Goal: Transaction & Acquisition: Purchase product/service

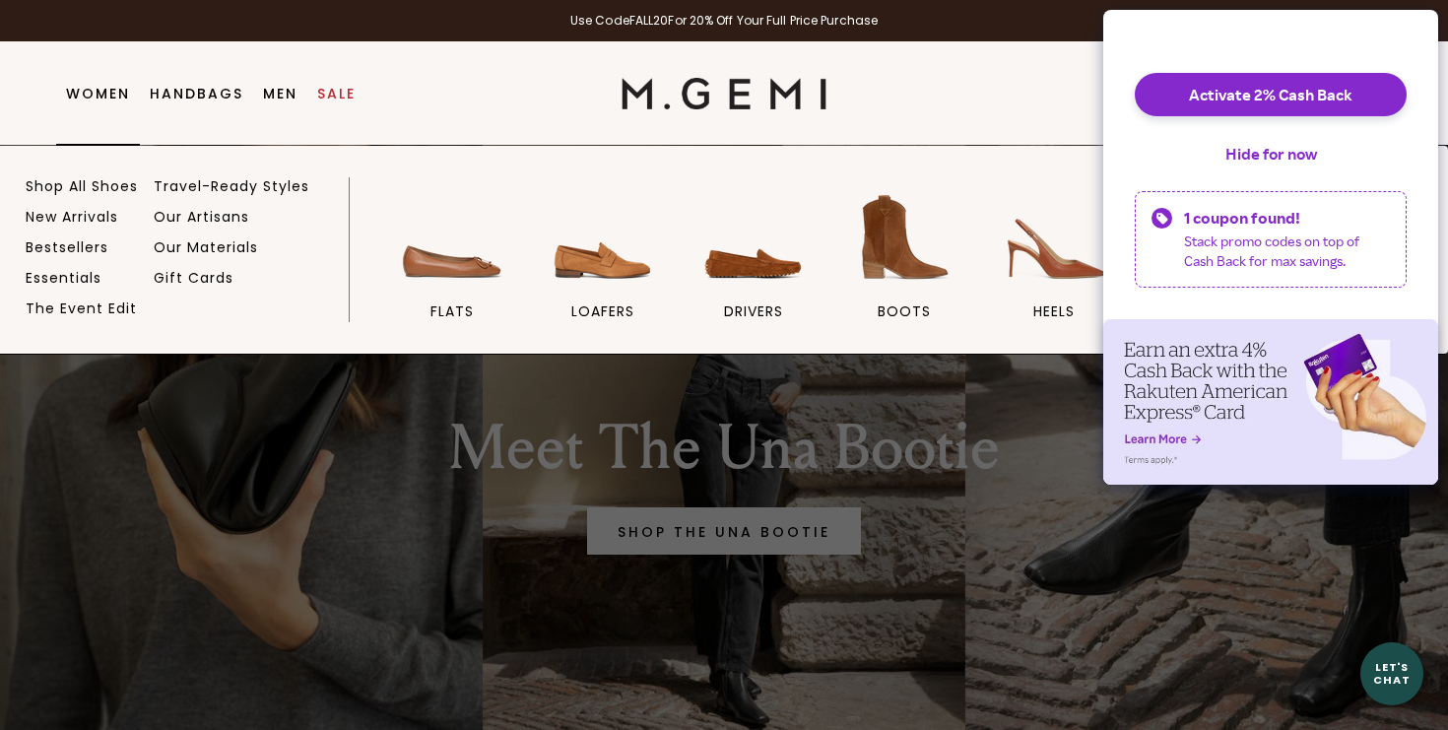
click at [102, 87] on link "Women" at bounding box center [98, 94] width 64 height 16
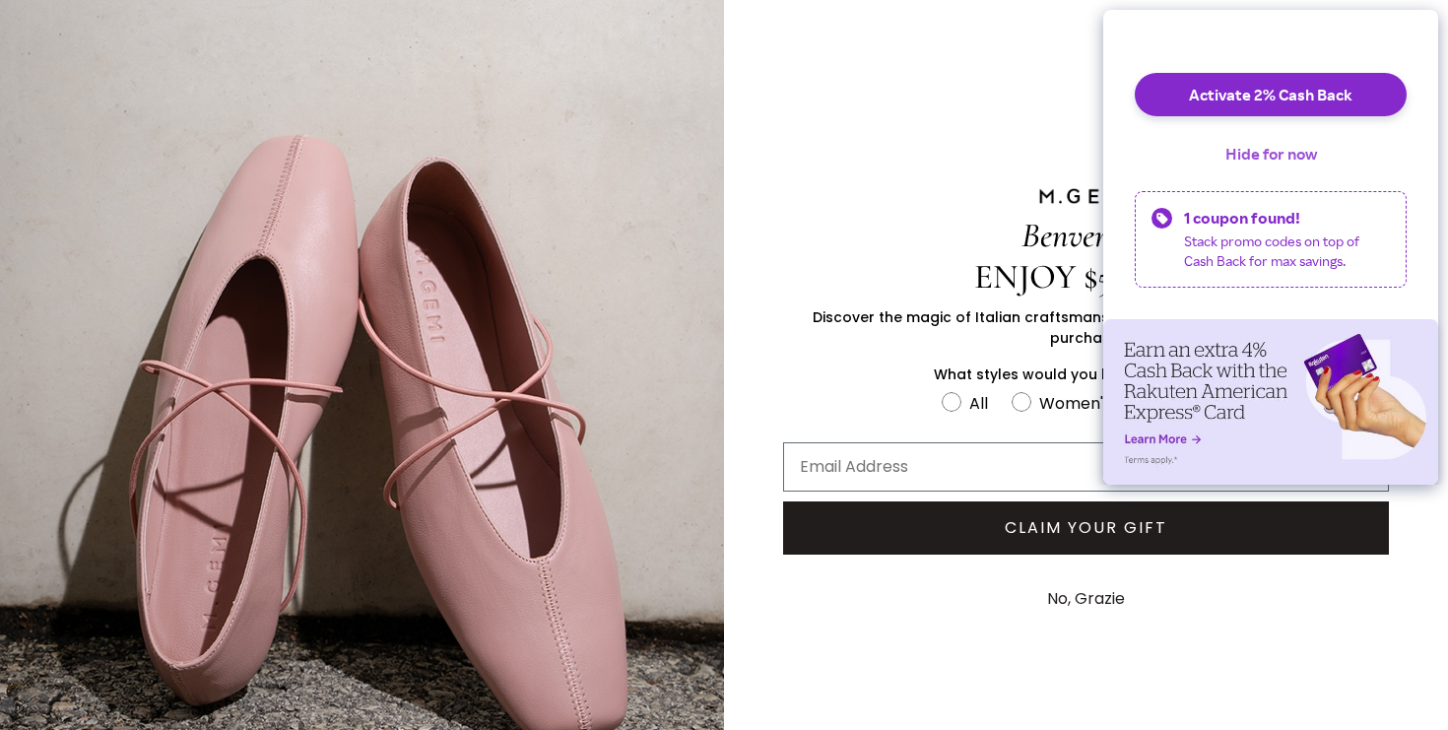
click at [1247, 169] on button "Hide for now" at bounding box center [1271, 153] width 123 height 43
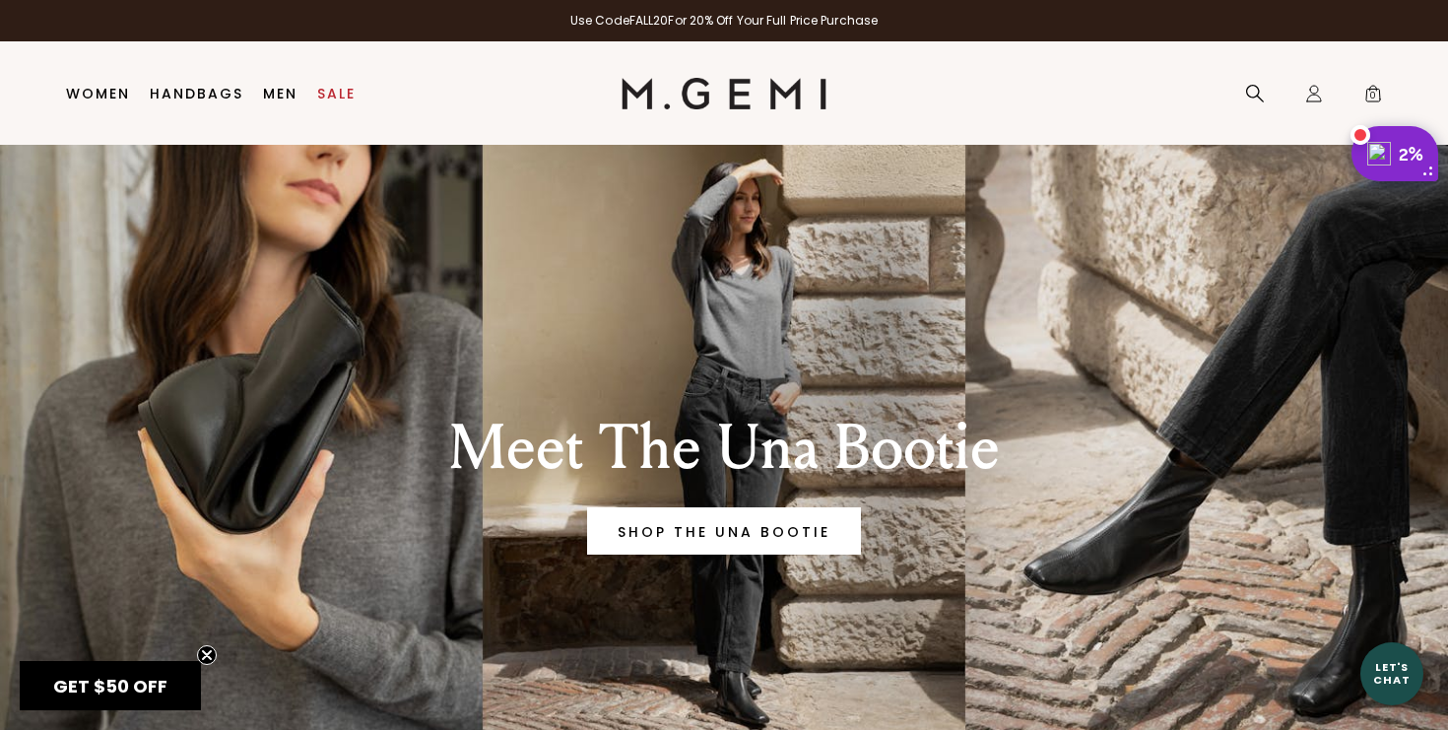
click at [1414, 157] on div "2%" at bounding box center [1415, 154] width 33 height 24
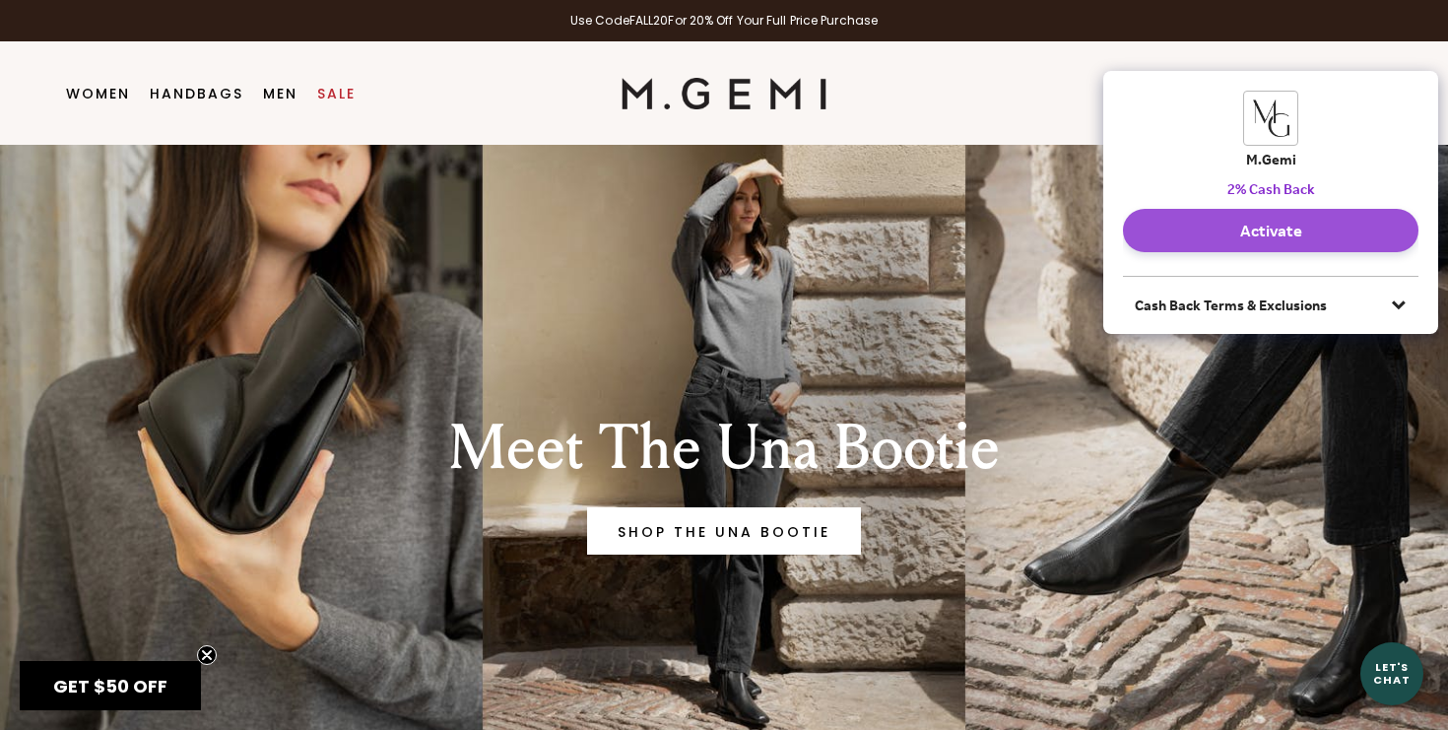
click at [1282, 232] on button "Activate" at bounding box center [1271, 230] width 296 height 43
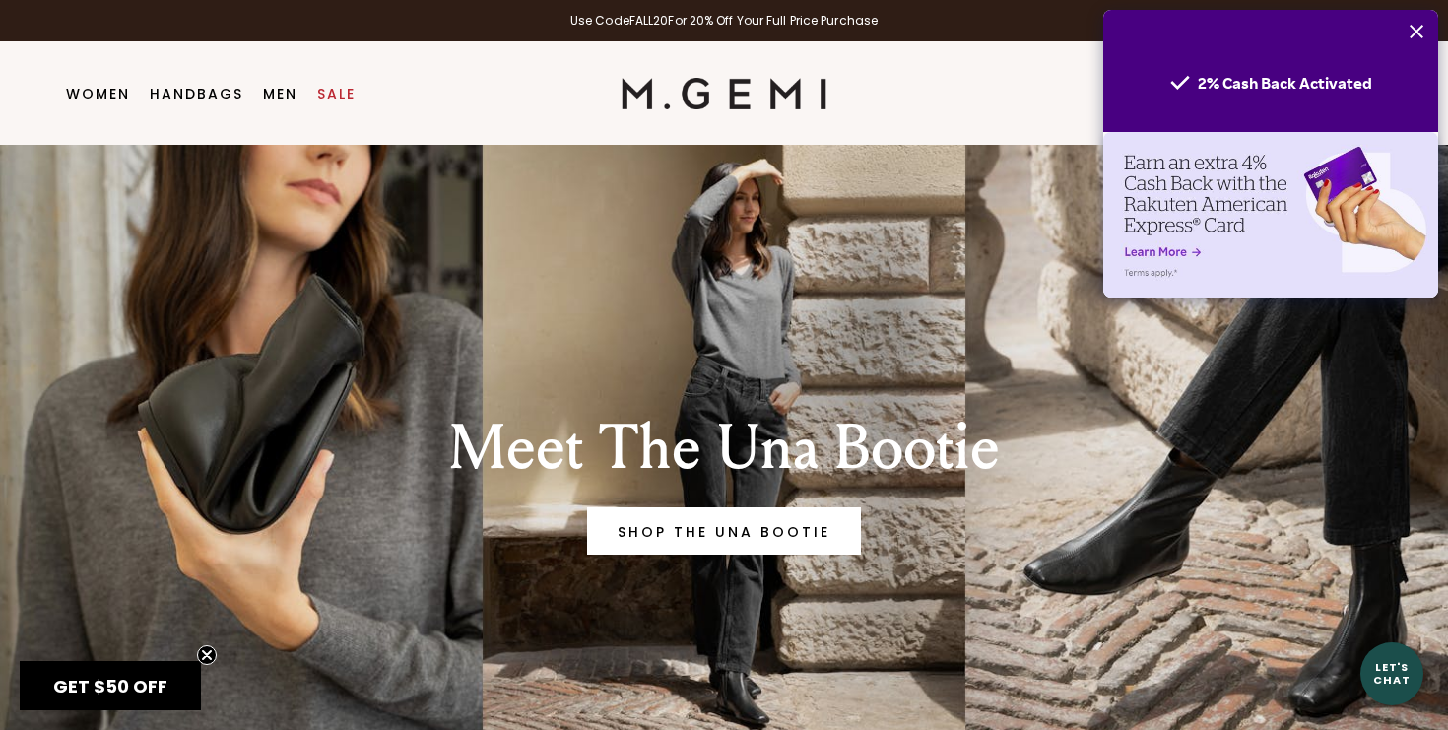
click at [1409, 32] on icon "Close" at bounding box center [1417, 32] width 16 height 16
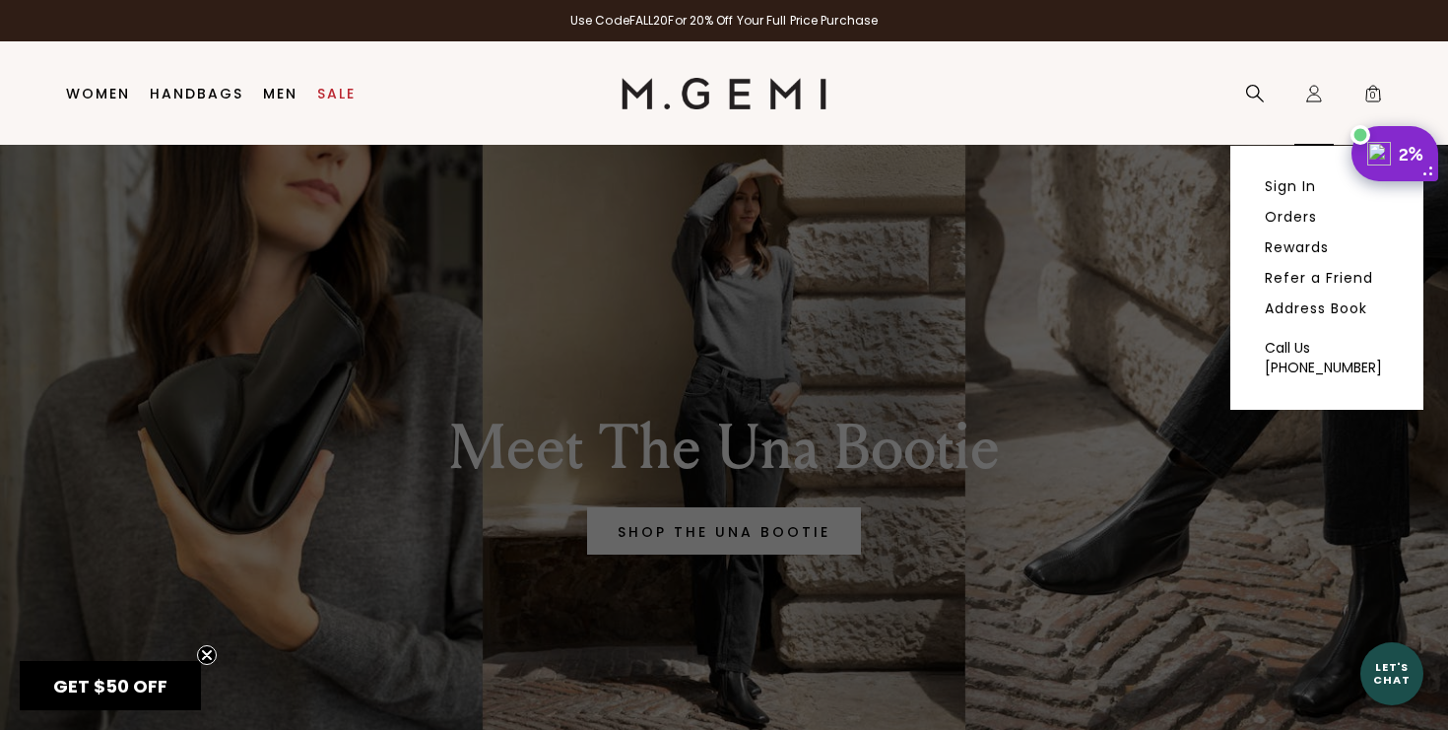
click at [1313, 101] on icon at bounding box center [1315, 98] width 14 height 7
click at [1304, 189] on link "Sign In" at bounding box center [1290, 186] width 51 height 18
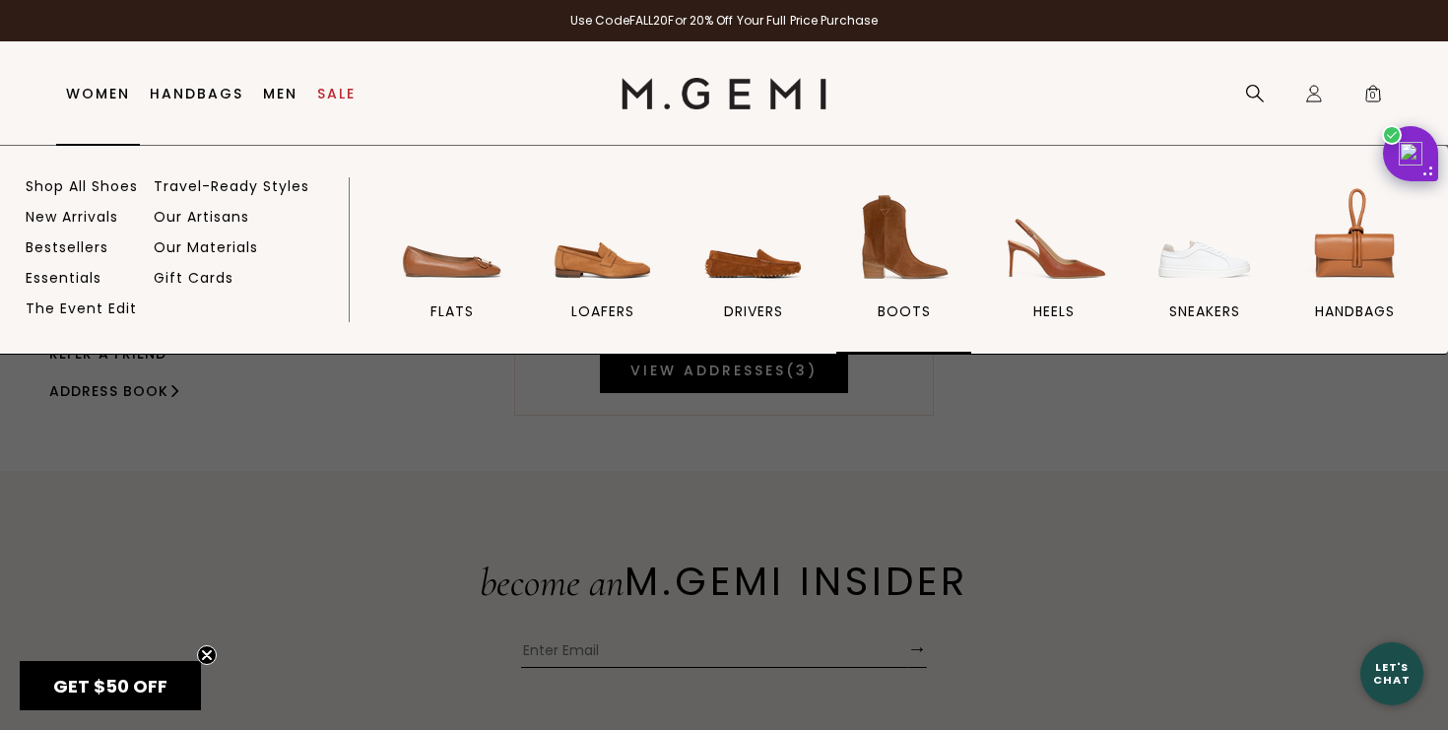
click at [884, 240] on img at bounding box center [904, 237] width 110 height 110
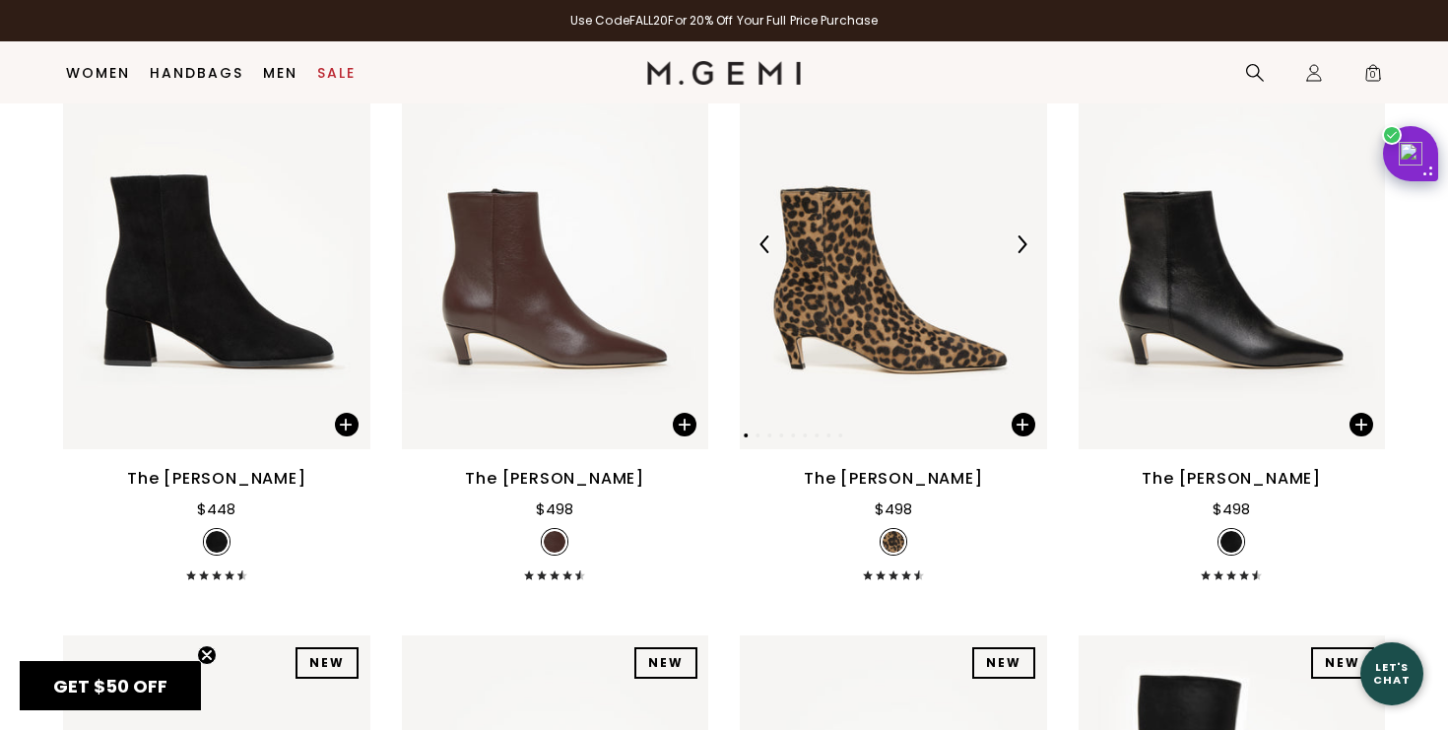
scroll to position [1516, 0]
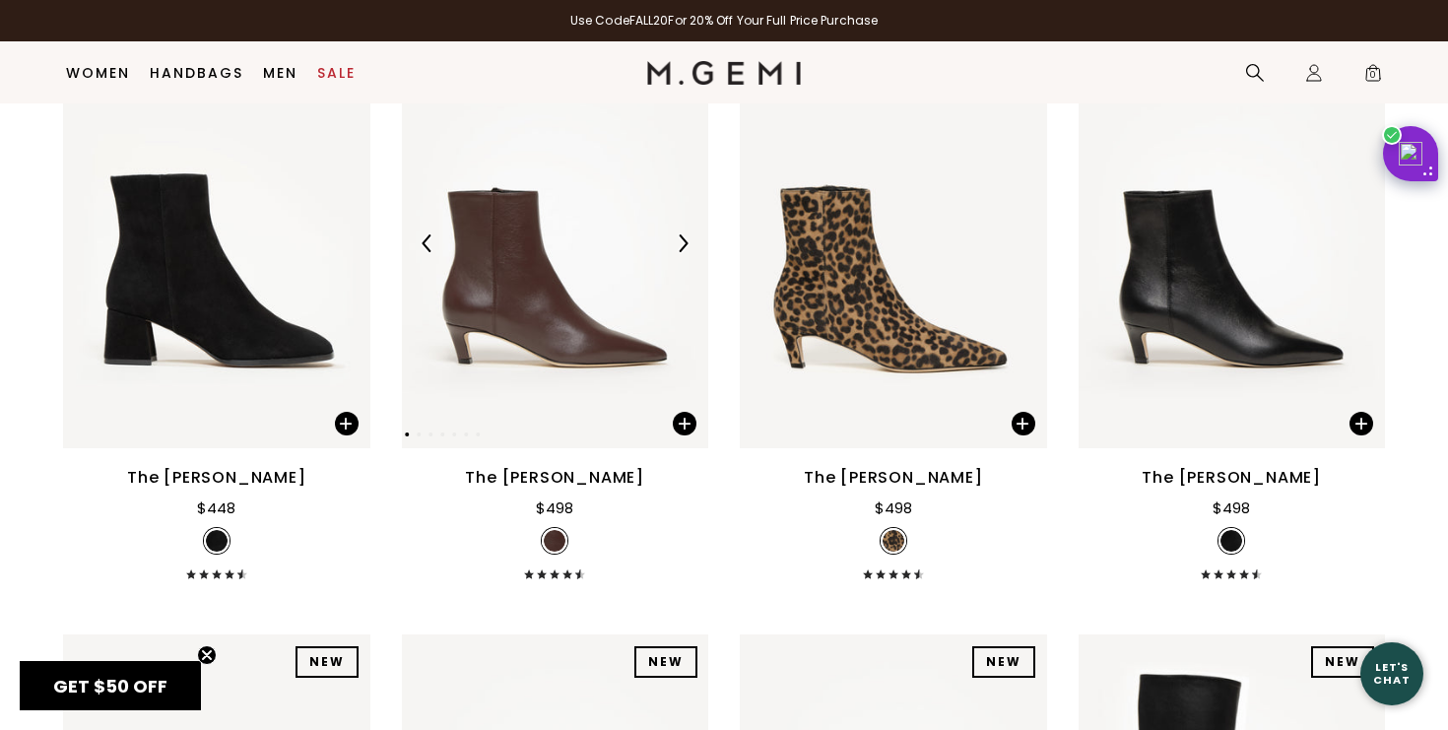
click at [587, 365] on img at bounding box center [555, 243] width 307 height 410
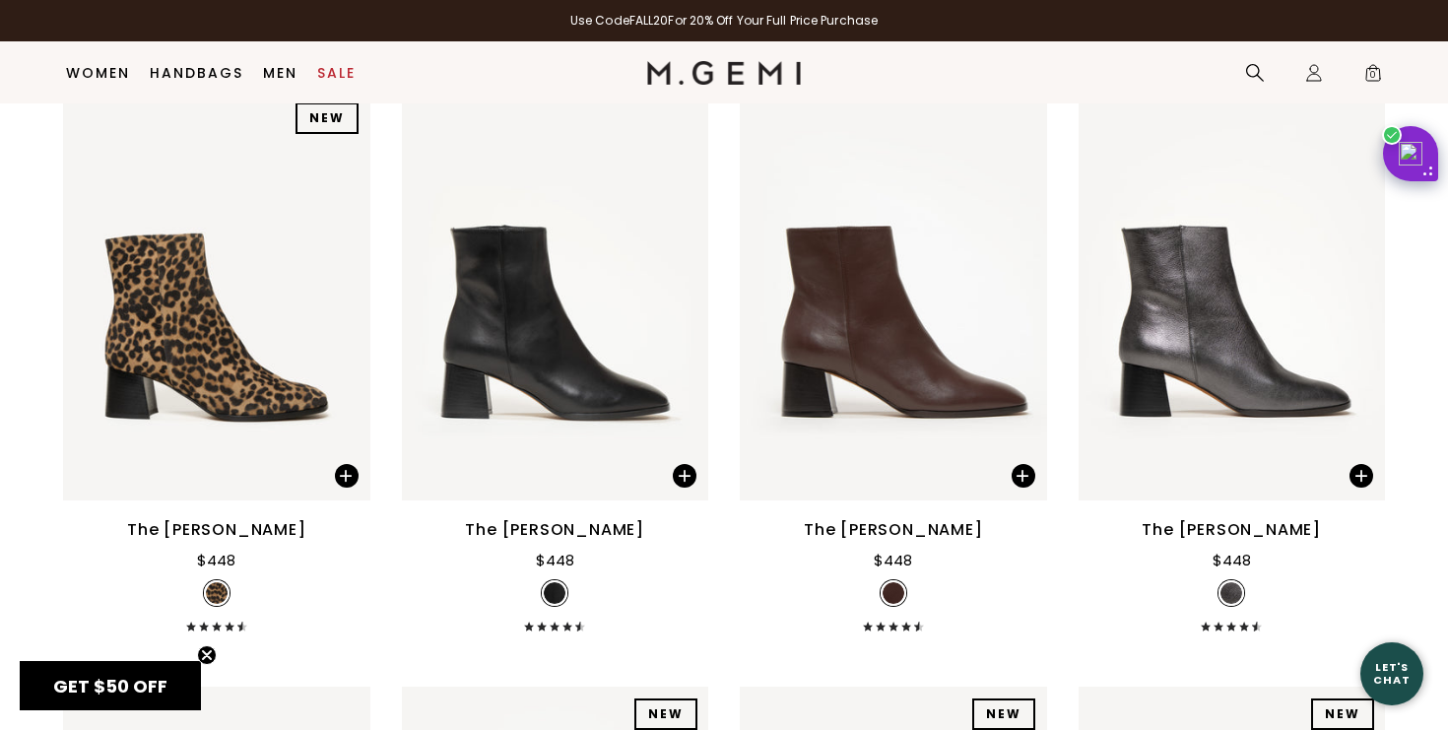
scroll to position [866, 0]
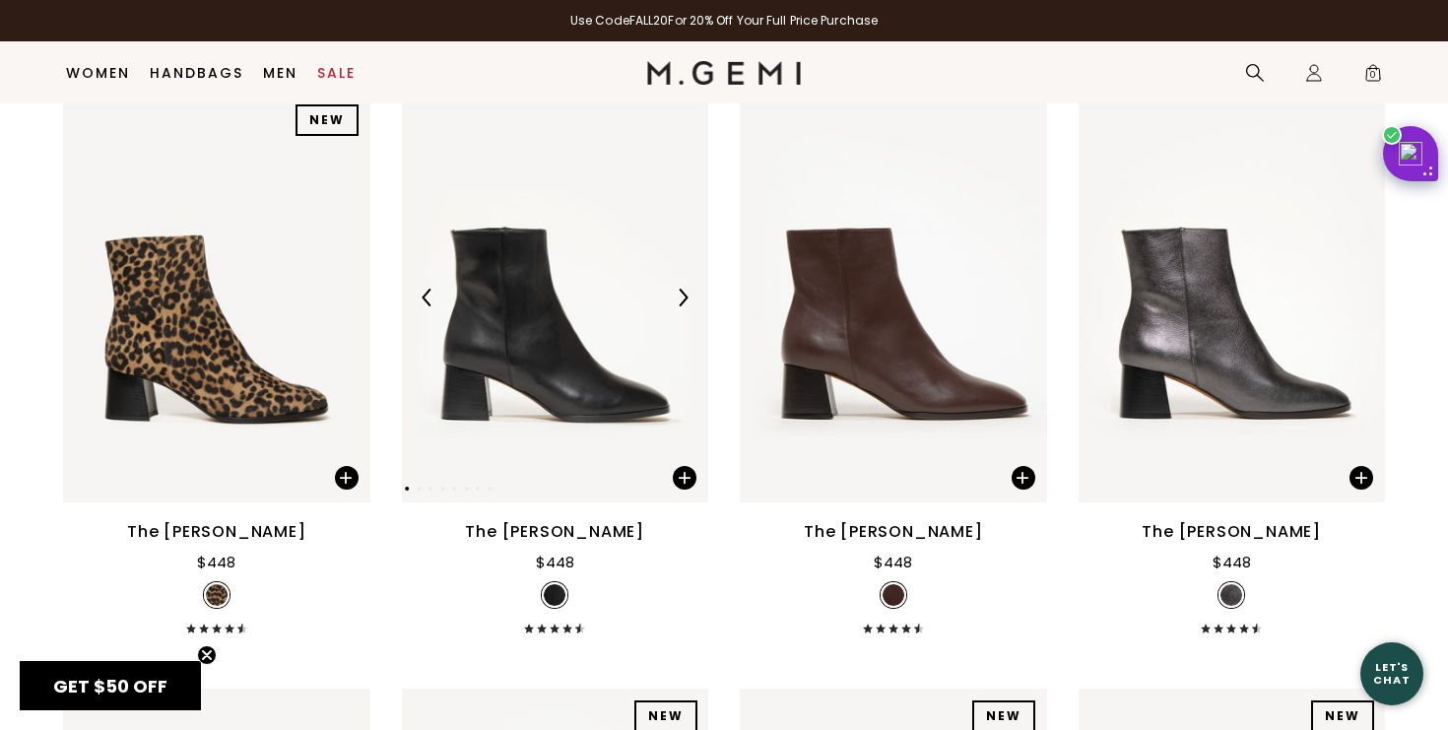
click at [585, 377] on img at bounding box center [555, 298] width 307 height 410
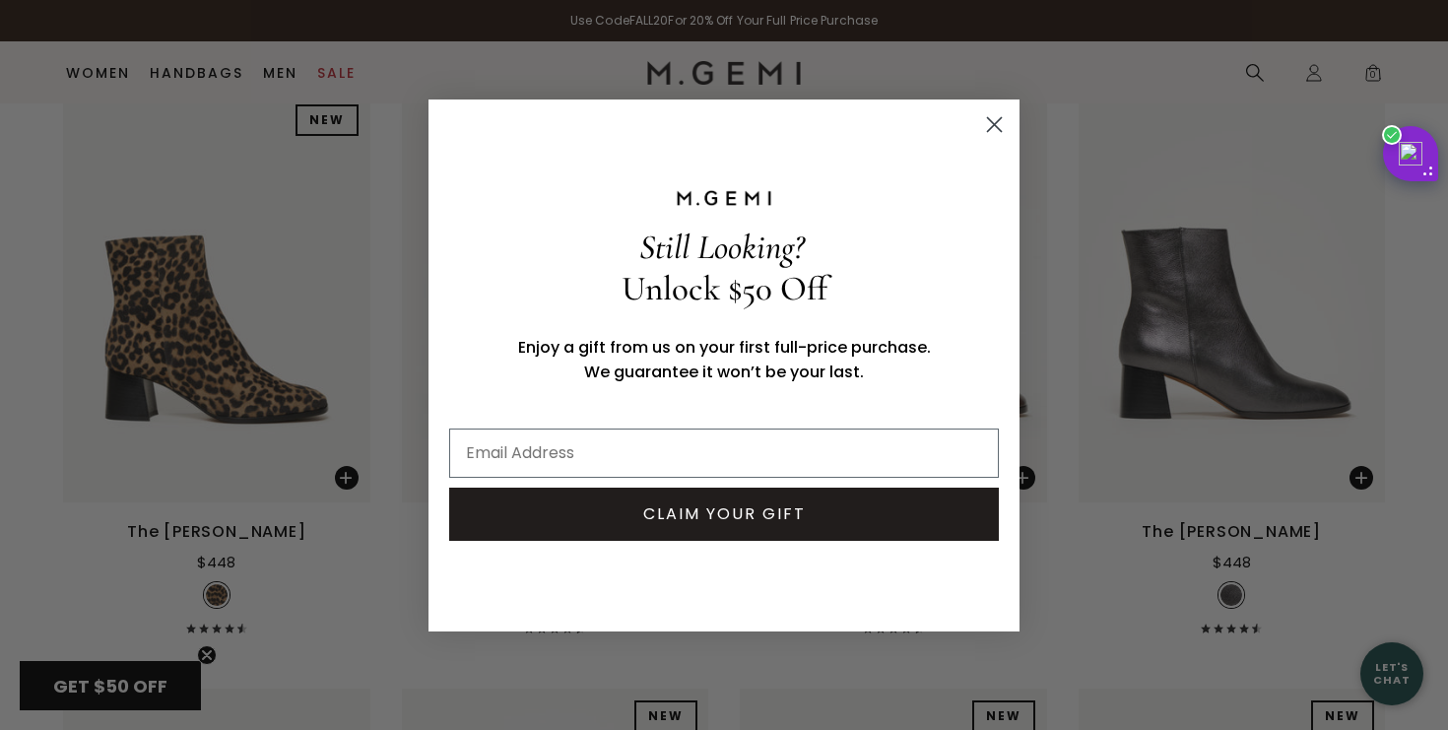
click at [994, 121] on circle "Close dialog" at bounding box center [994, 123] width 33 height 33
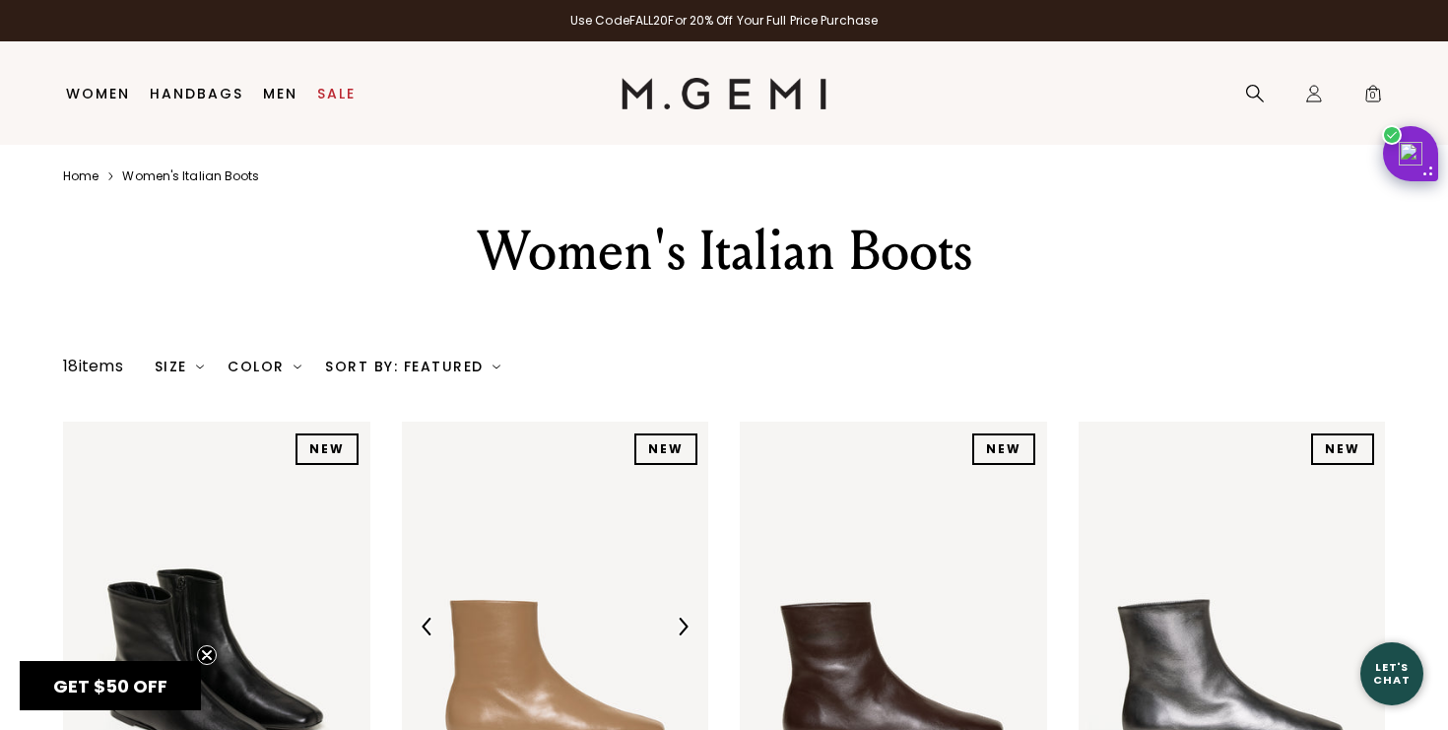
scroll to position [0, 0]
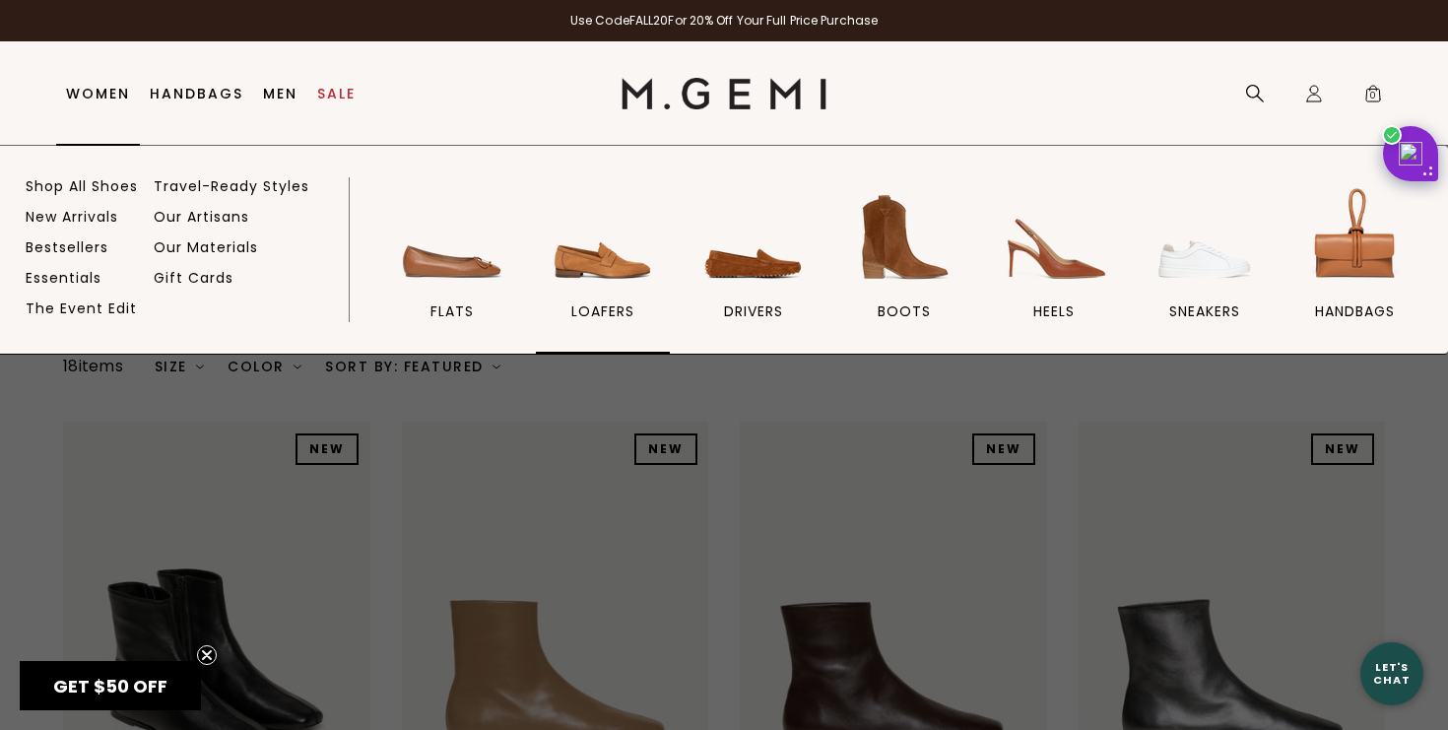
click at [595, 315] on span "loafers" at bounding box center [602, 312] width 63 height 18
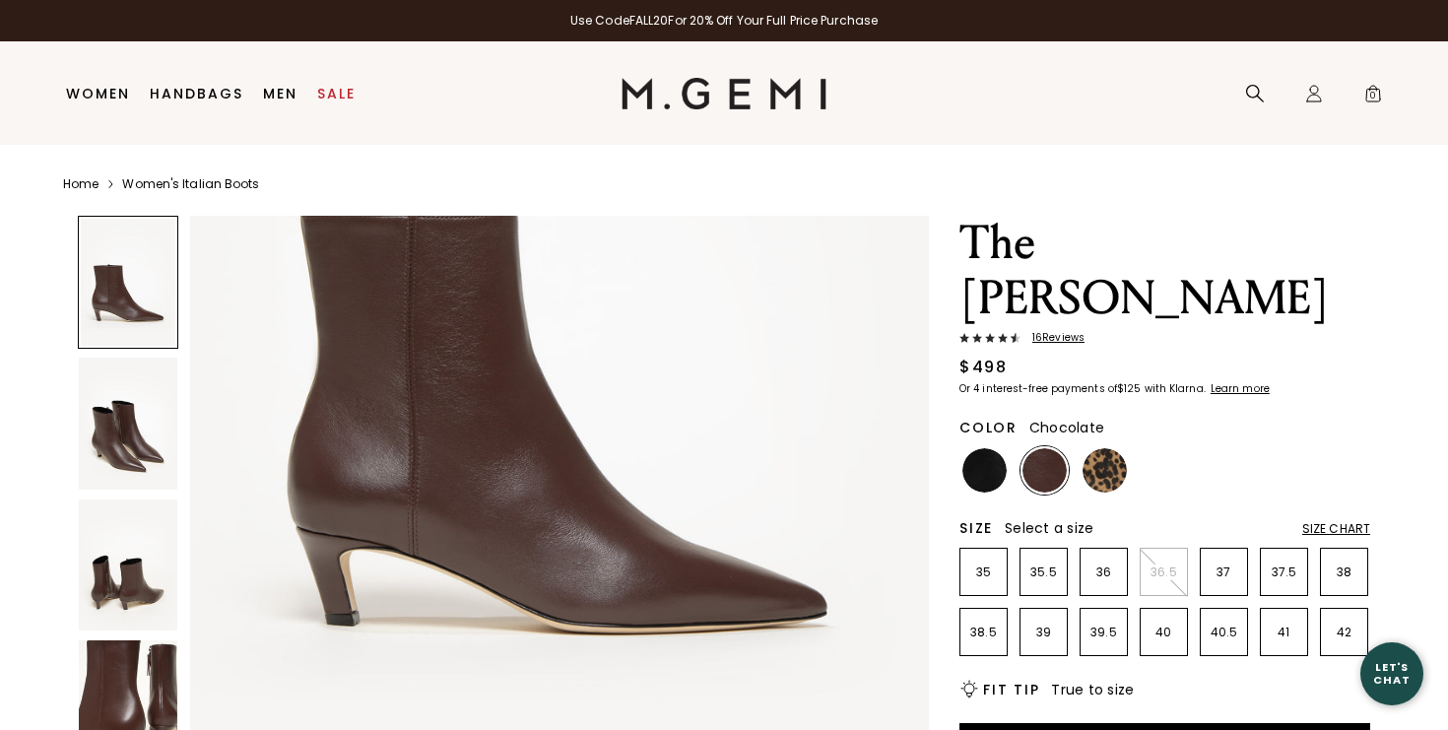
scroll to position [427, 0]
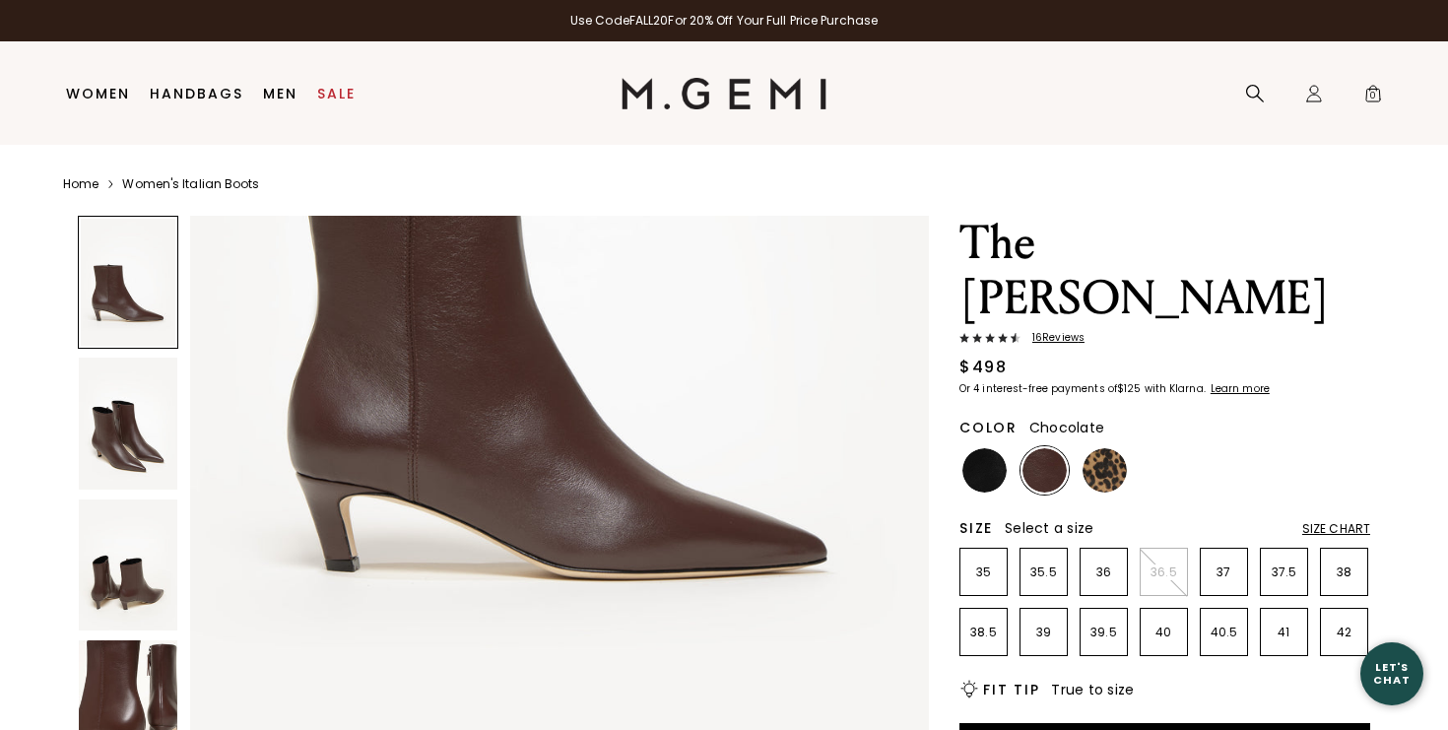
click at [124, 441] on img at bounding box center [128, 423] width 99 height 131
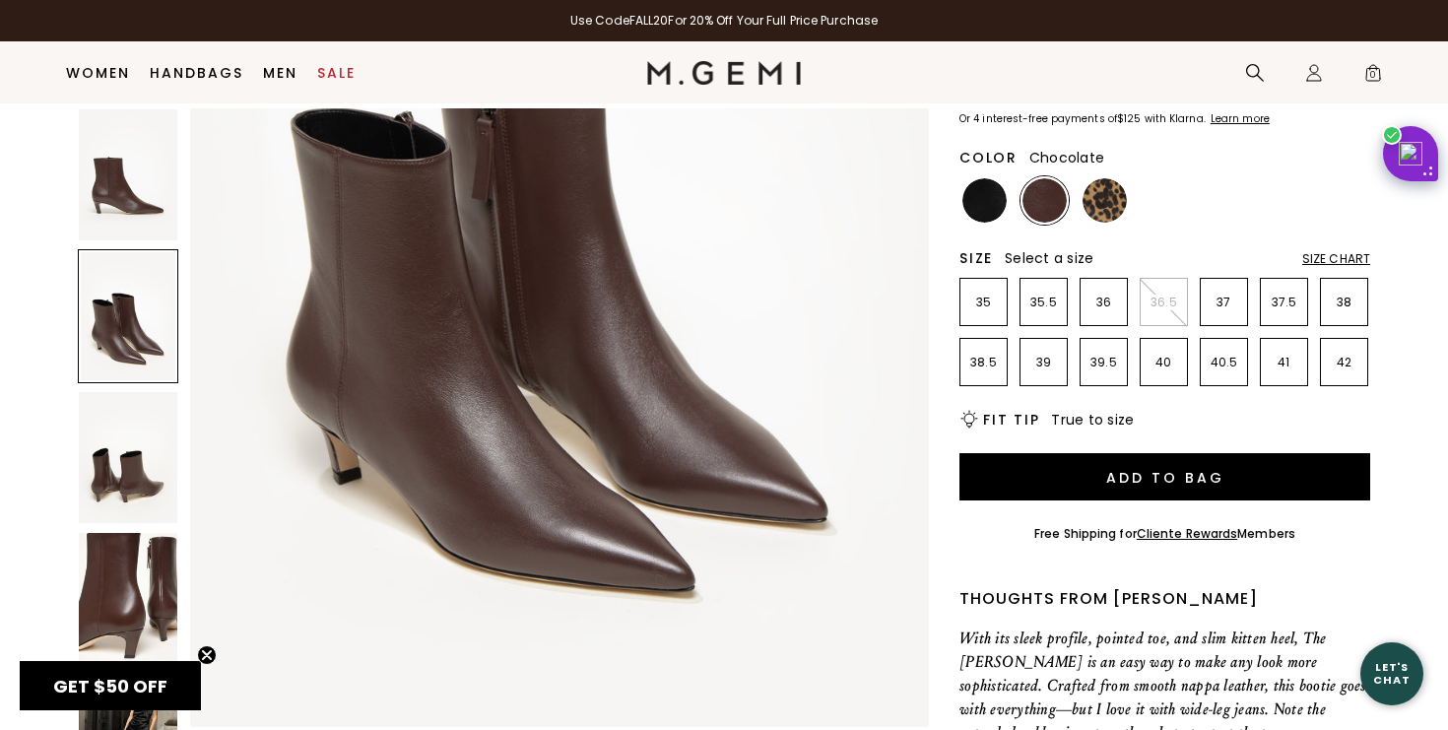
scroll to position [1374, 0]
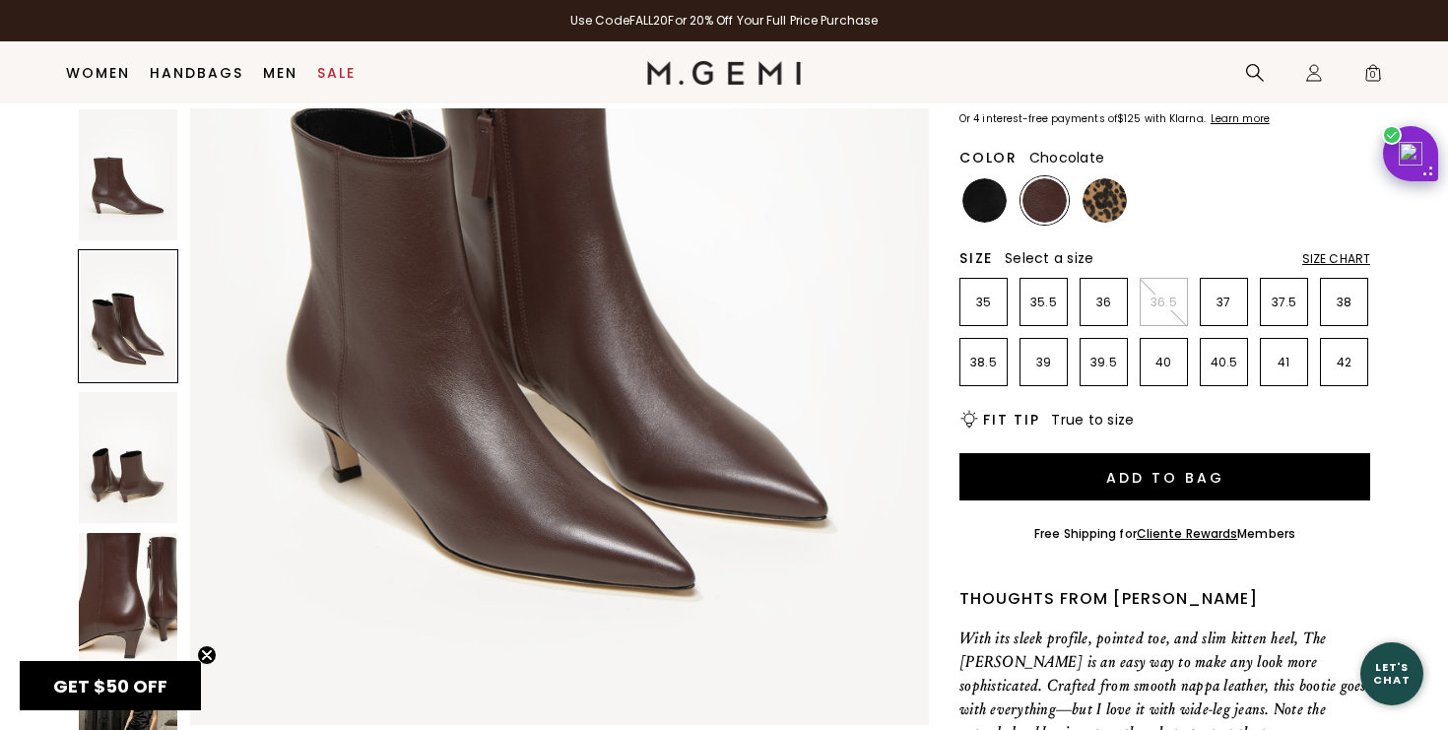
click at [118, 497] on img at bounding box center [128, 457] width 99 height 131
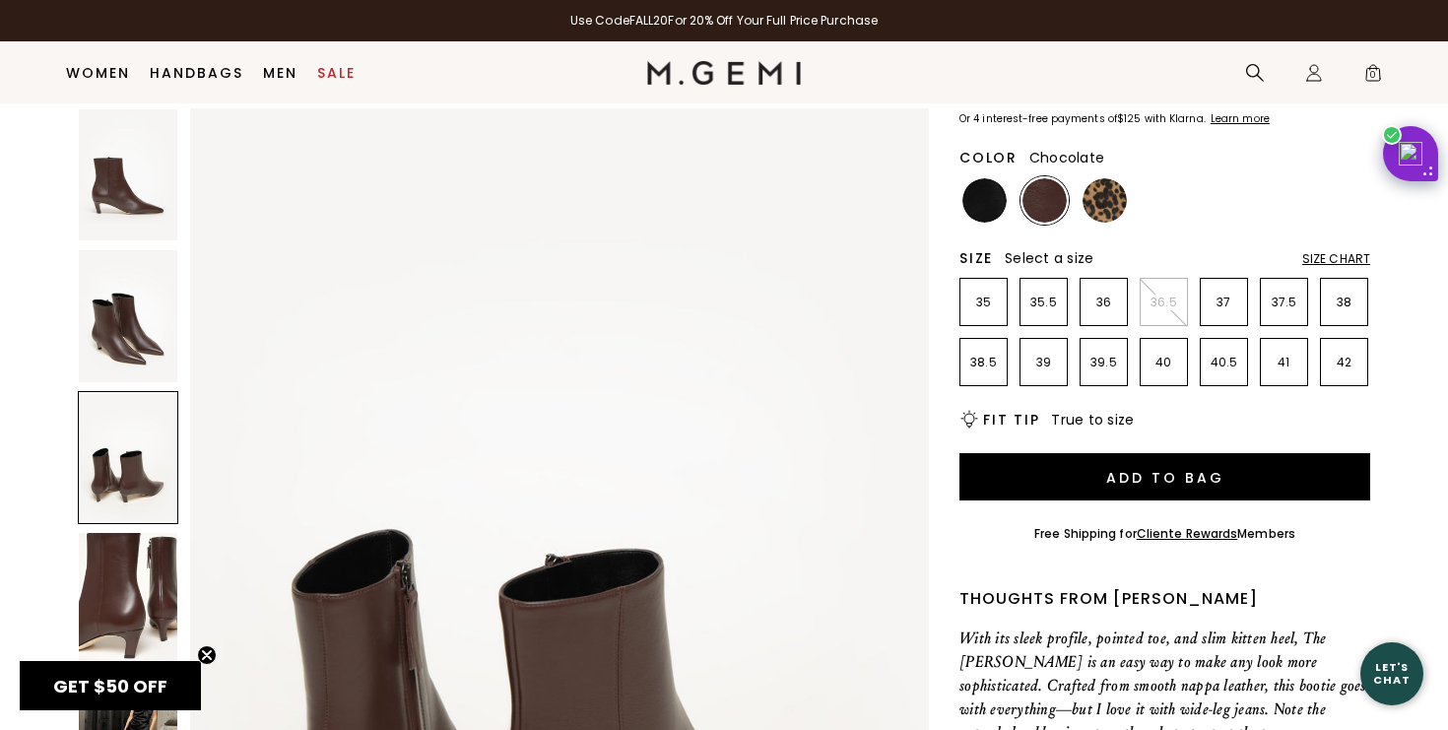
click at [133, 609] on img at bounding box center [128, 598] width 99 height 131
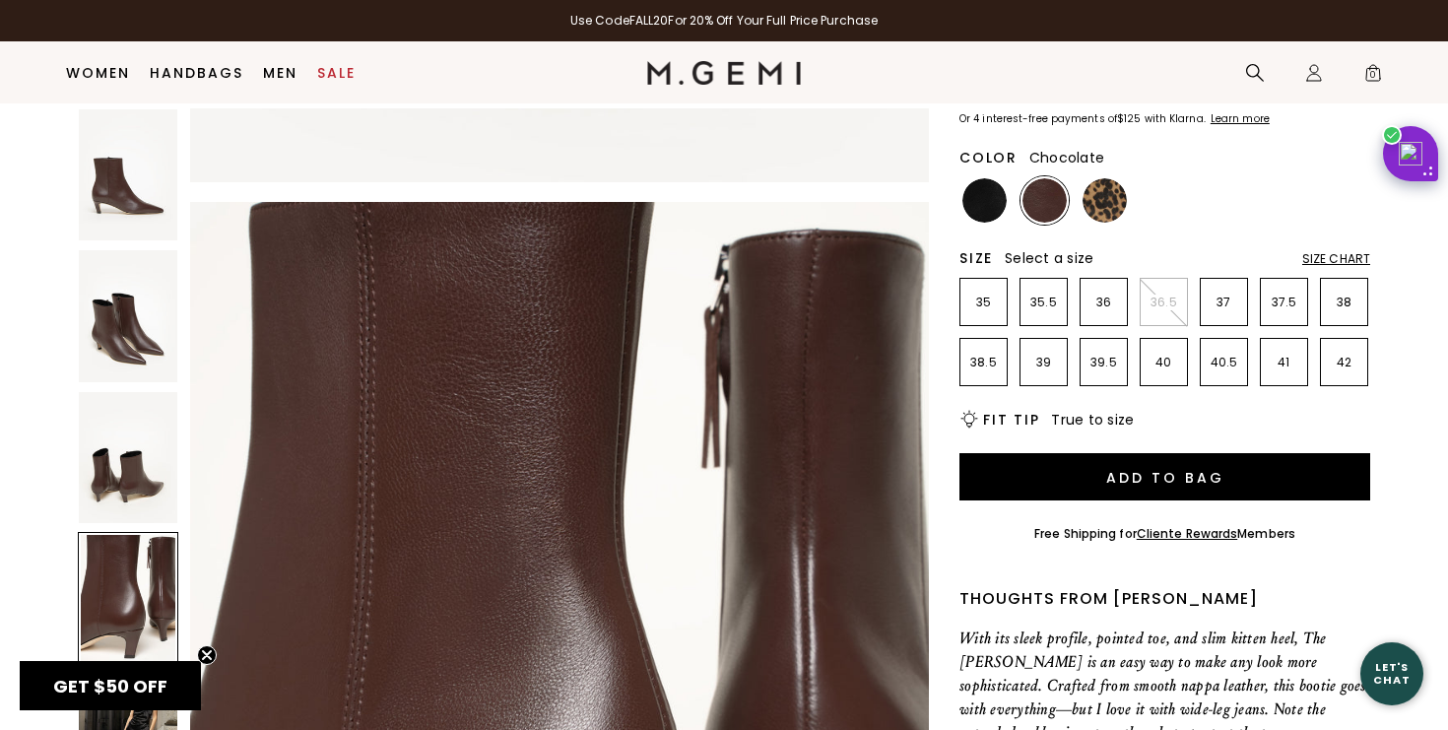
scroll to position [3015, 0]
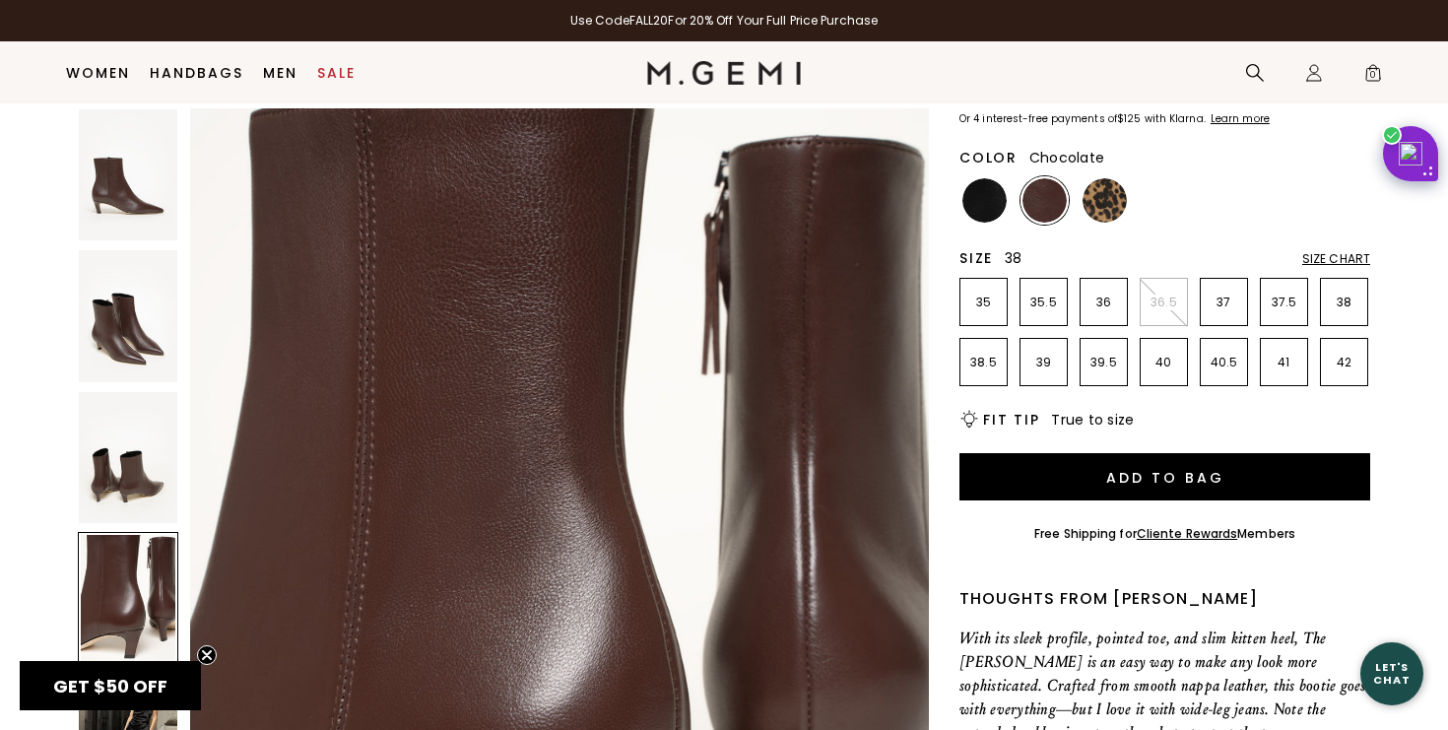
click at [1342, 295] on p "38" at bounding box center [1344, 303] width 46 height 16
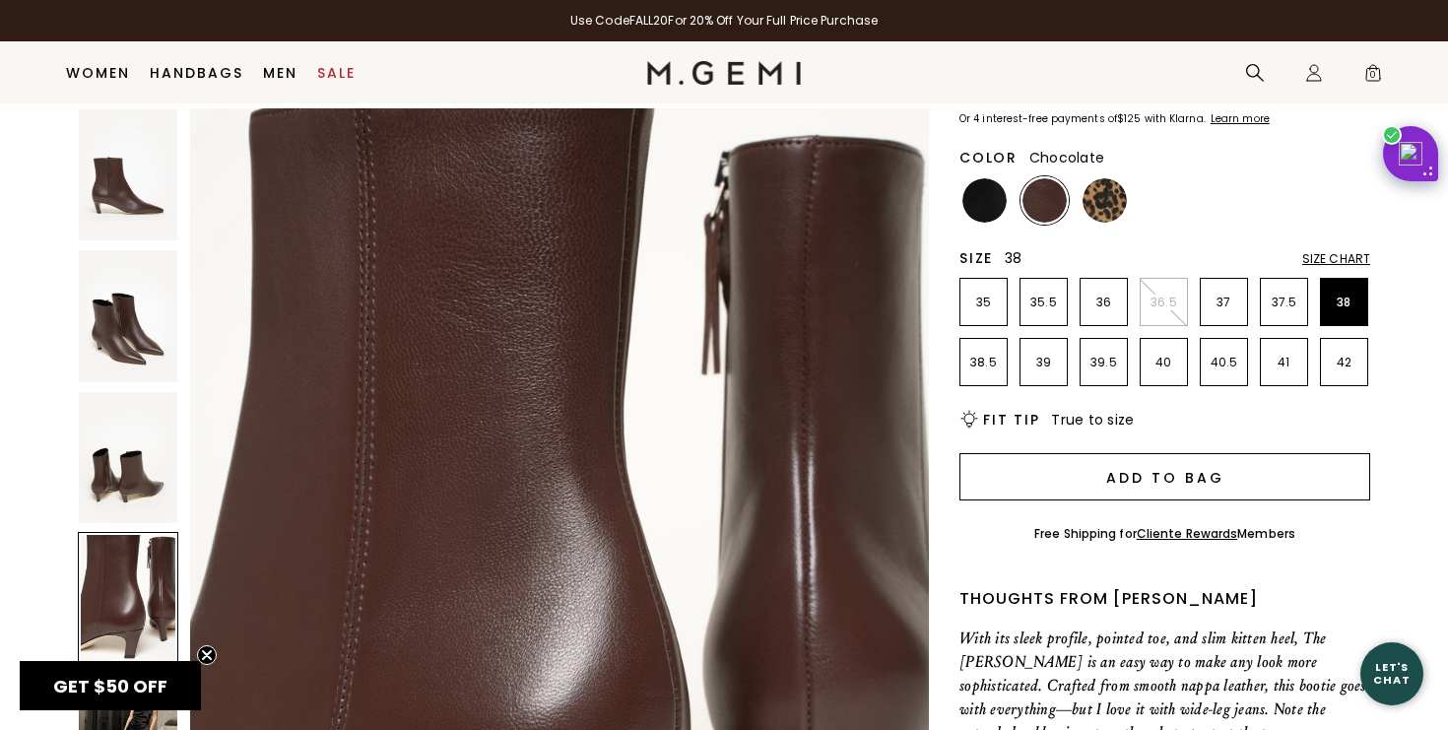
click at [1057, 453] on button "Add to Bag" at bounding box center [1165, 476] width 411 height 47
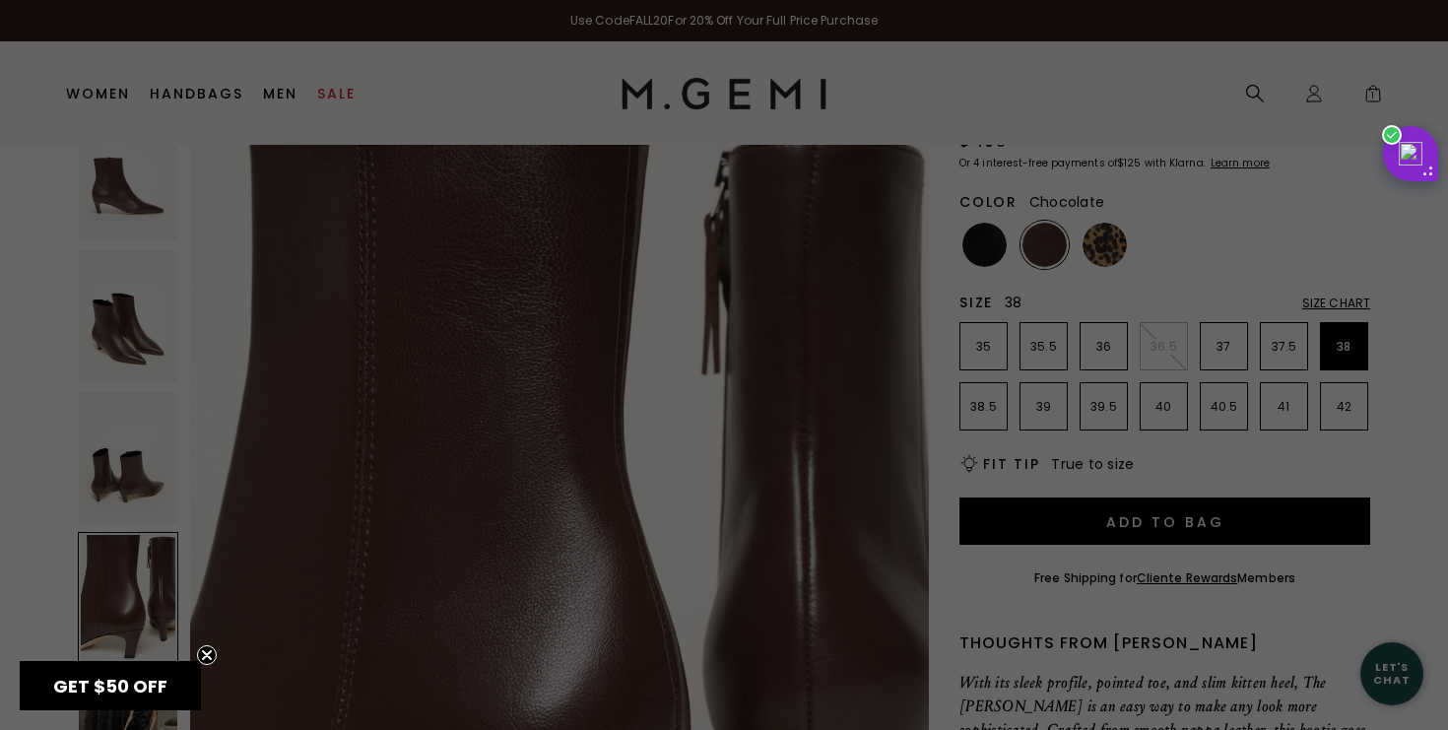
scroll to position [0, 0]
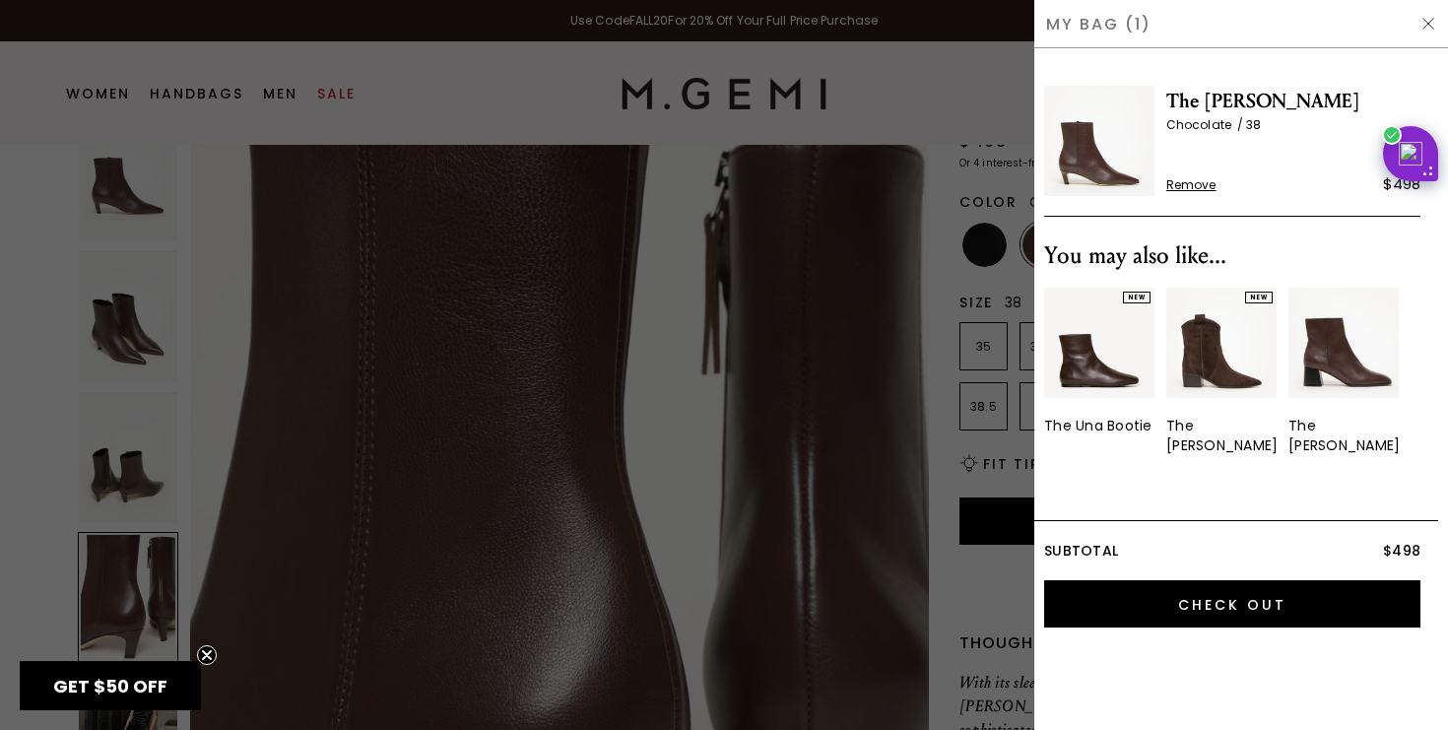
click at [1427, 19] on img at bounding box center [1429, 24] width 16 height 16
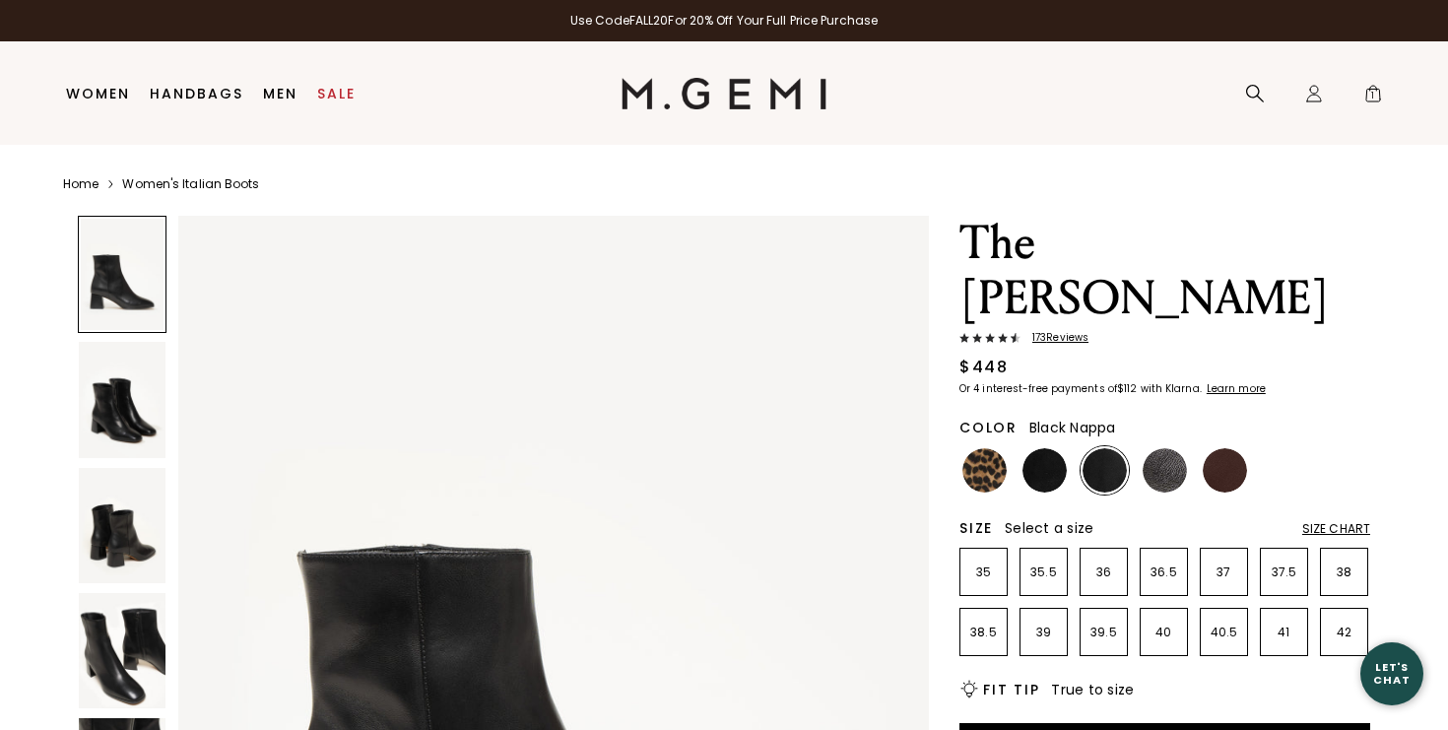
click at [558, 412] on img at bounding box center [553, 716] width 751 height 1001
click at [117, 424] on img at bounding box center [122, 399] width 87 height 115
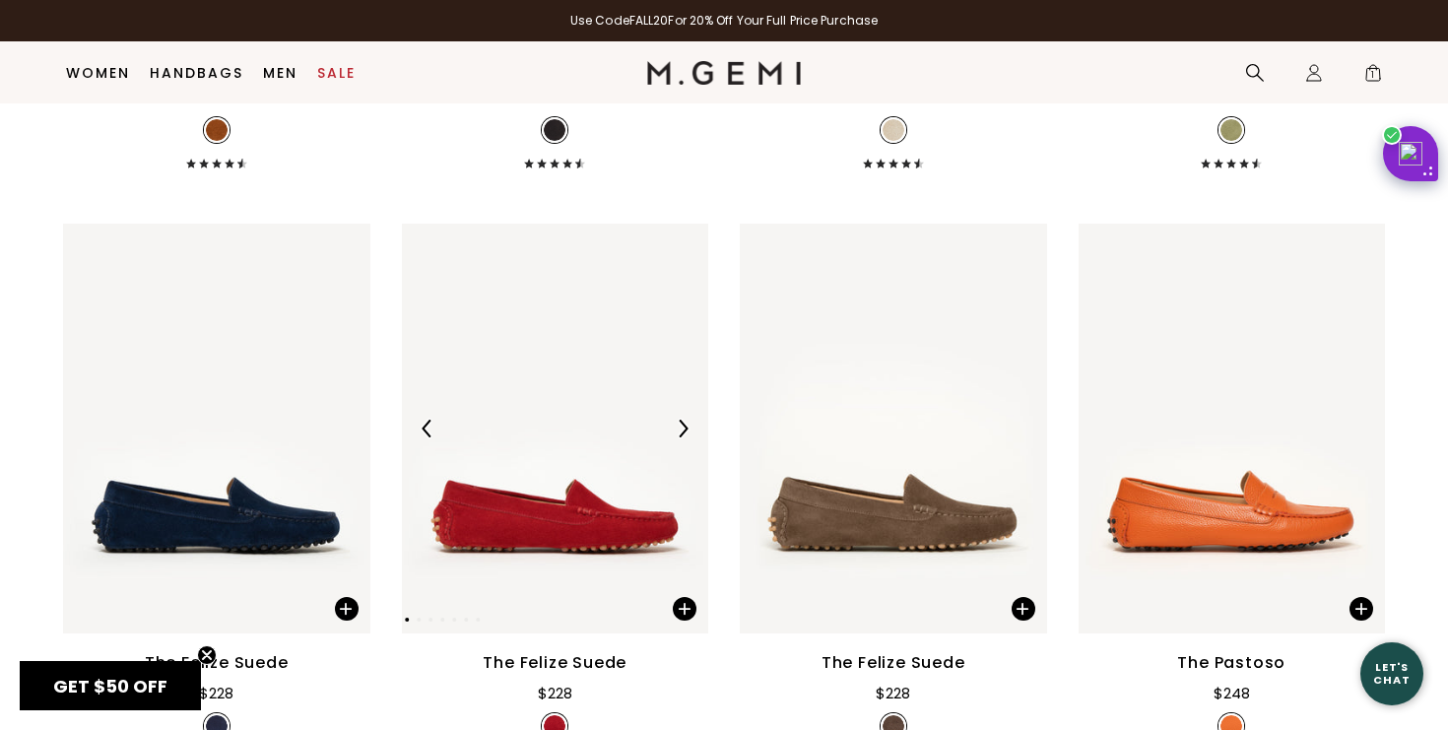
scroll to position [3778, 0]
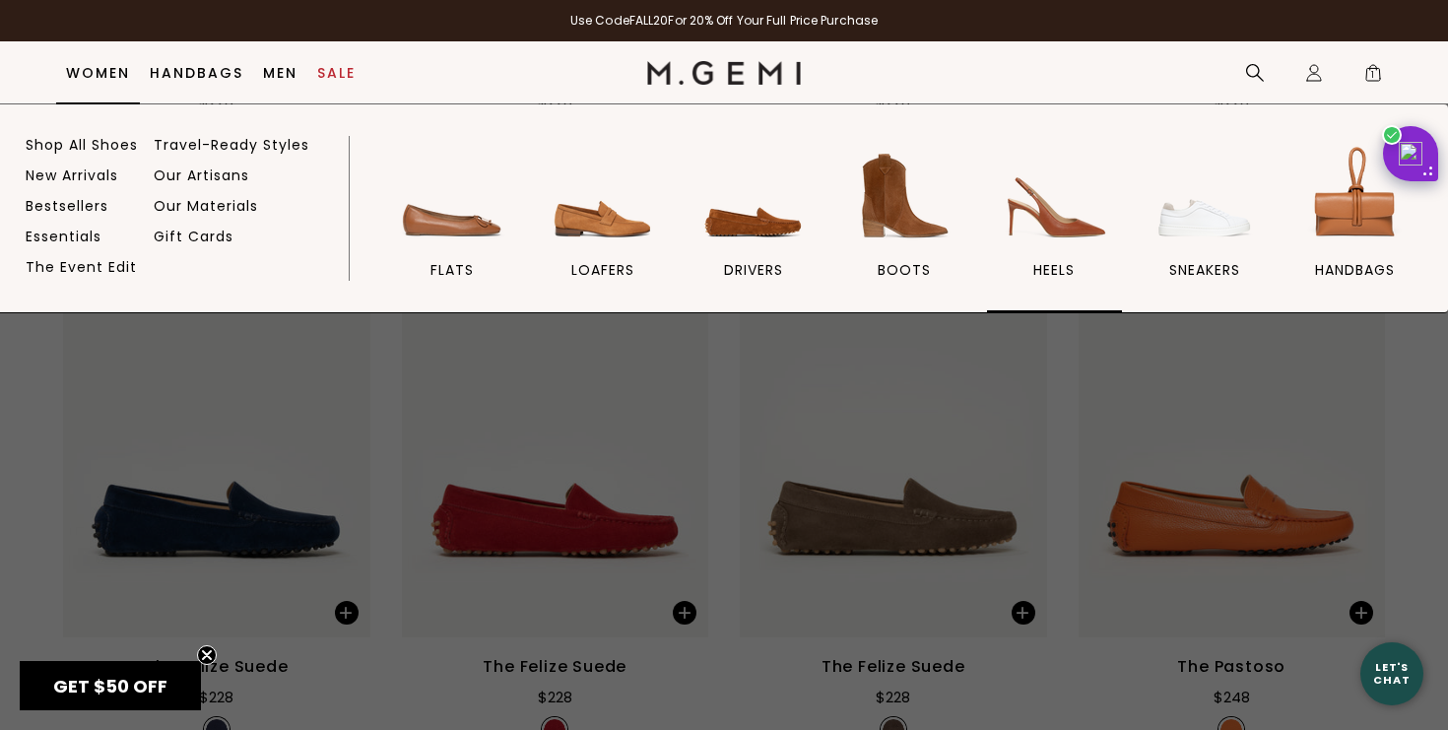
click at [1064, 232] on img at bounding box center [1054, 196] width 110 height 110
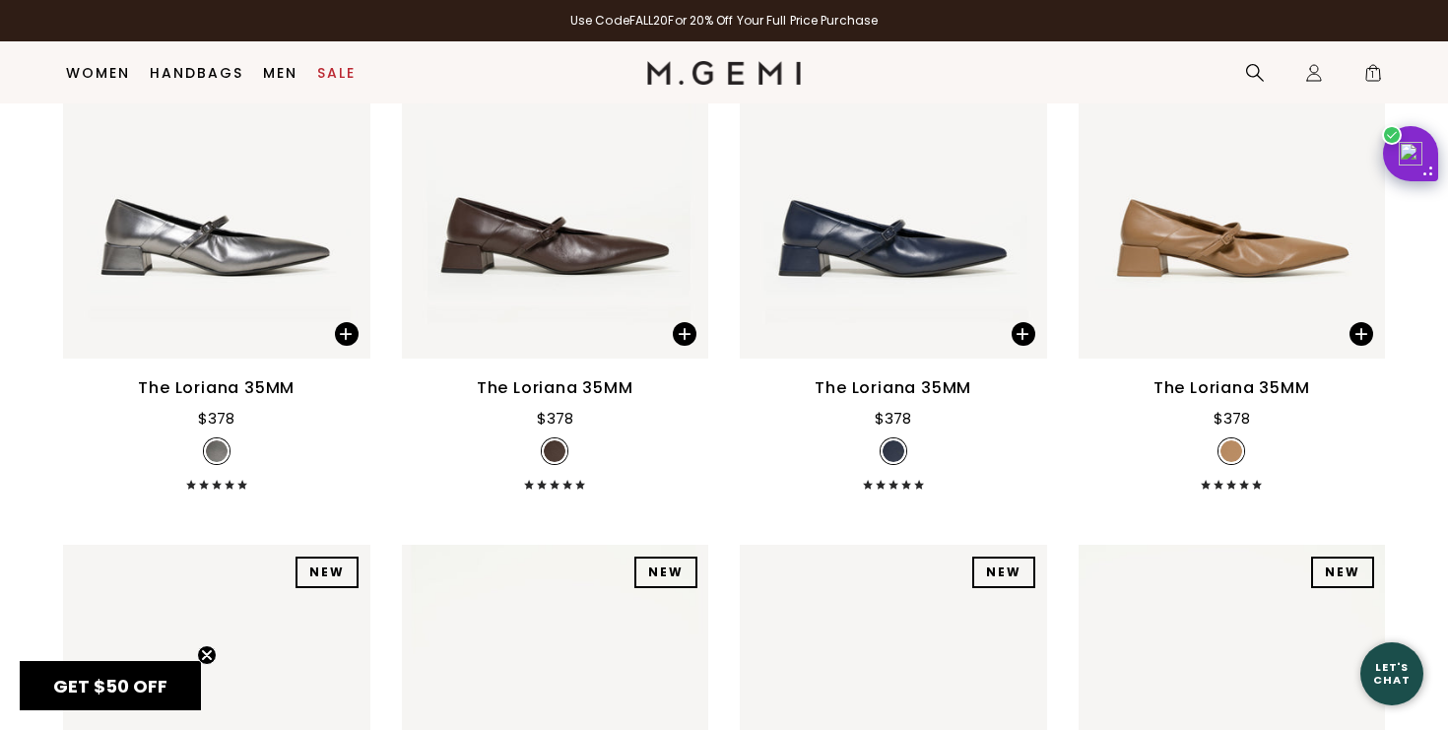
scroll to position [1023, 0]
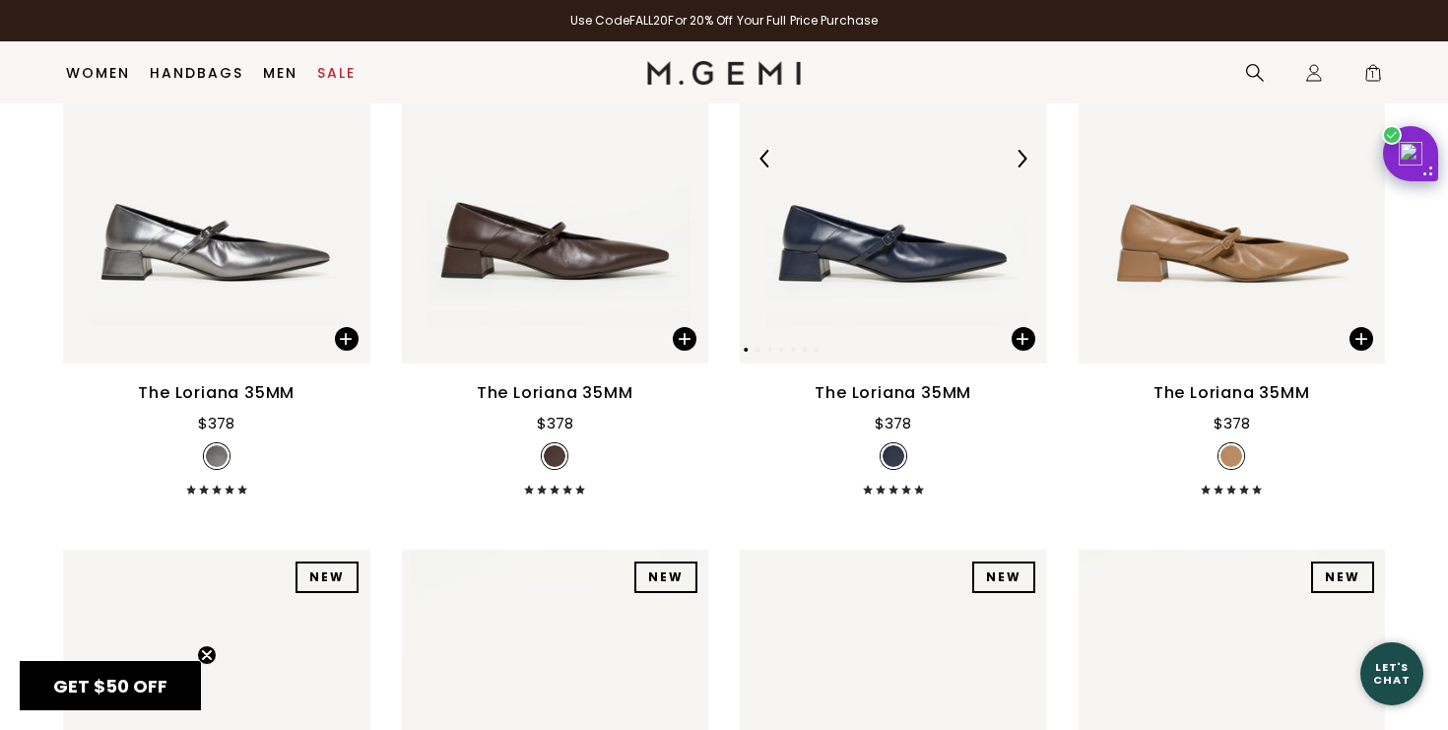
click at [815, 267] on img at bounding box center [893, 159] width 307 height 410
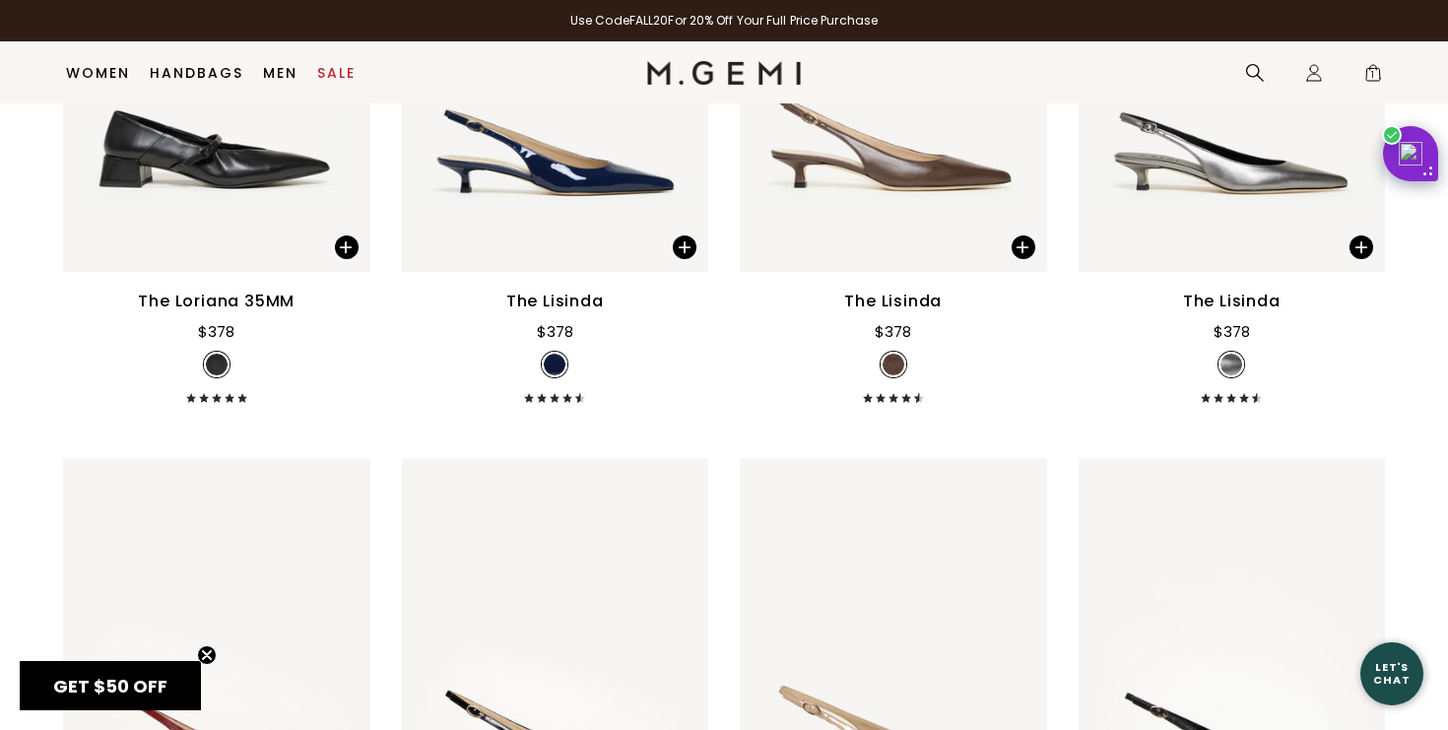
scroll to position [1713, 0]
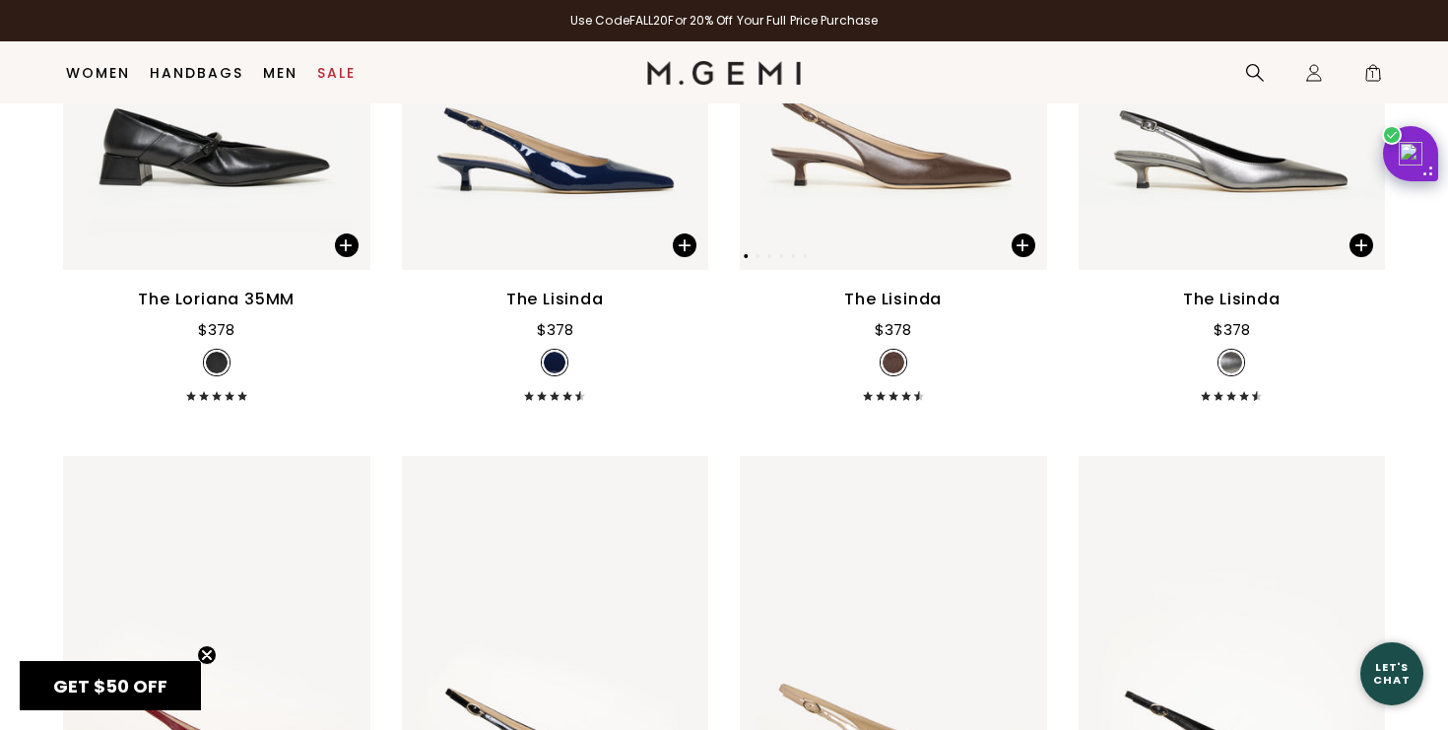
click at [931, 229] on img at bounding box center [893, 65] width 307 height 410
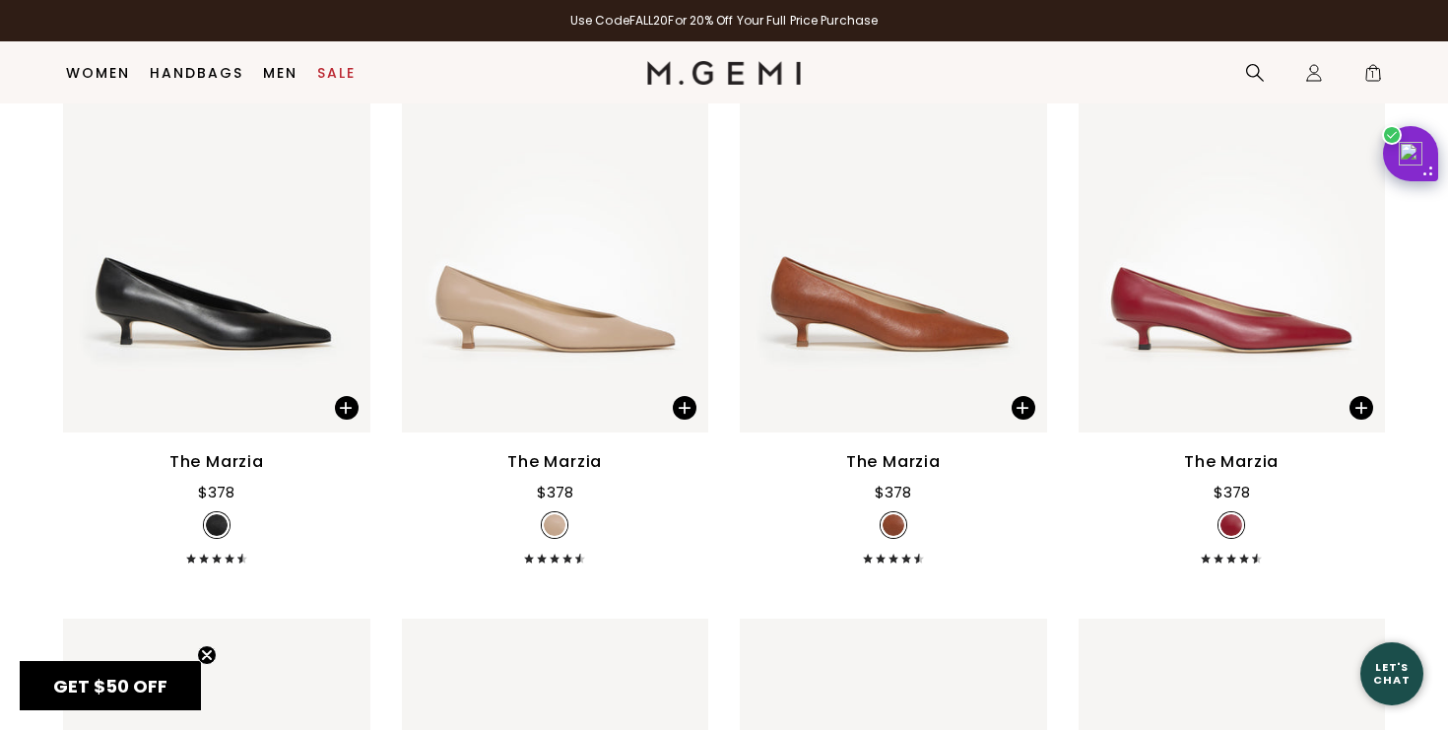
scroll to position [3933, 0]
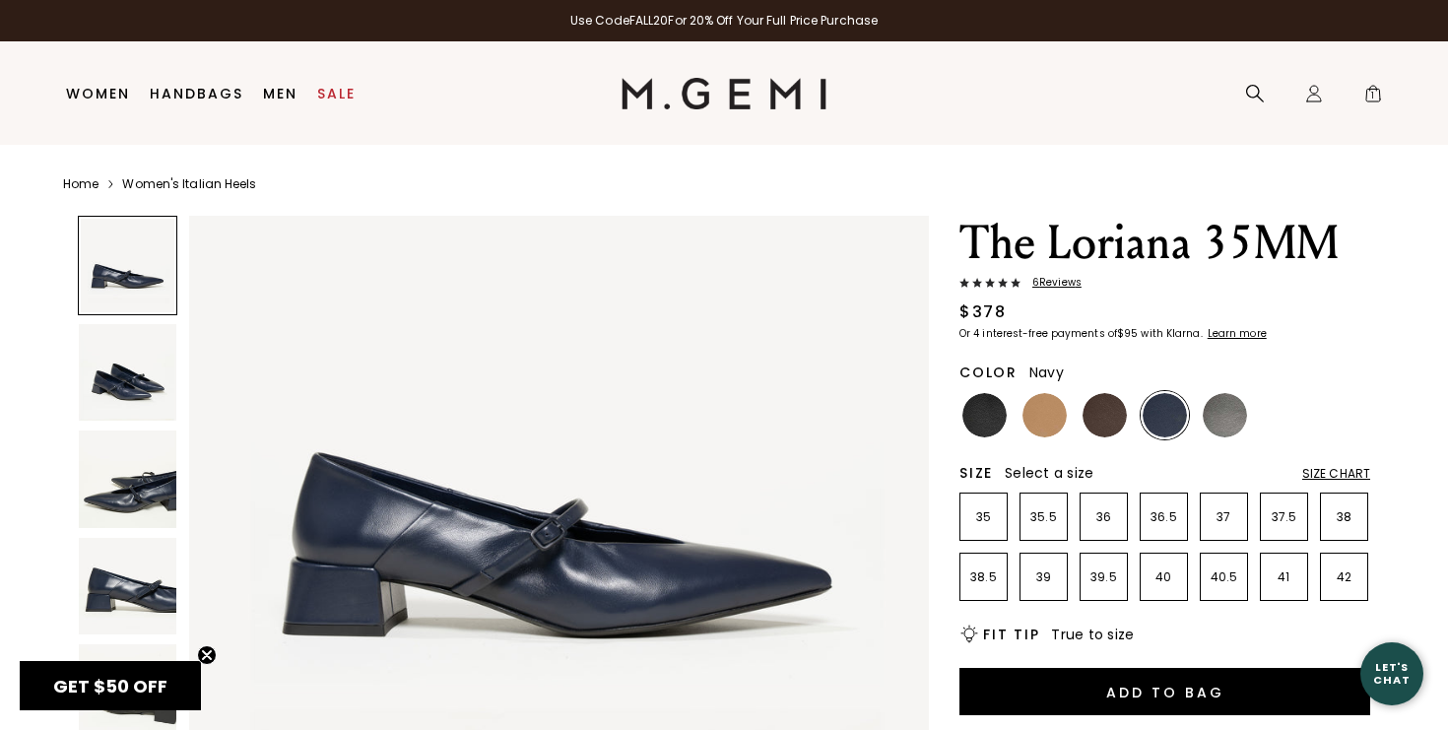
click at [138, 384] on img at bounding box center [128, 373] width 98 height 98
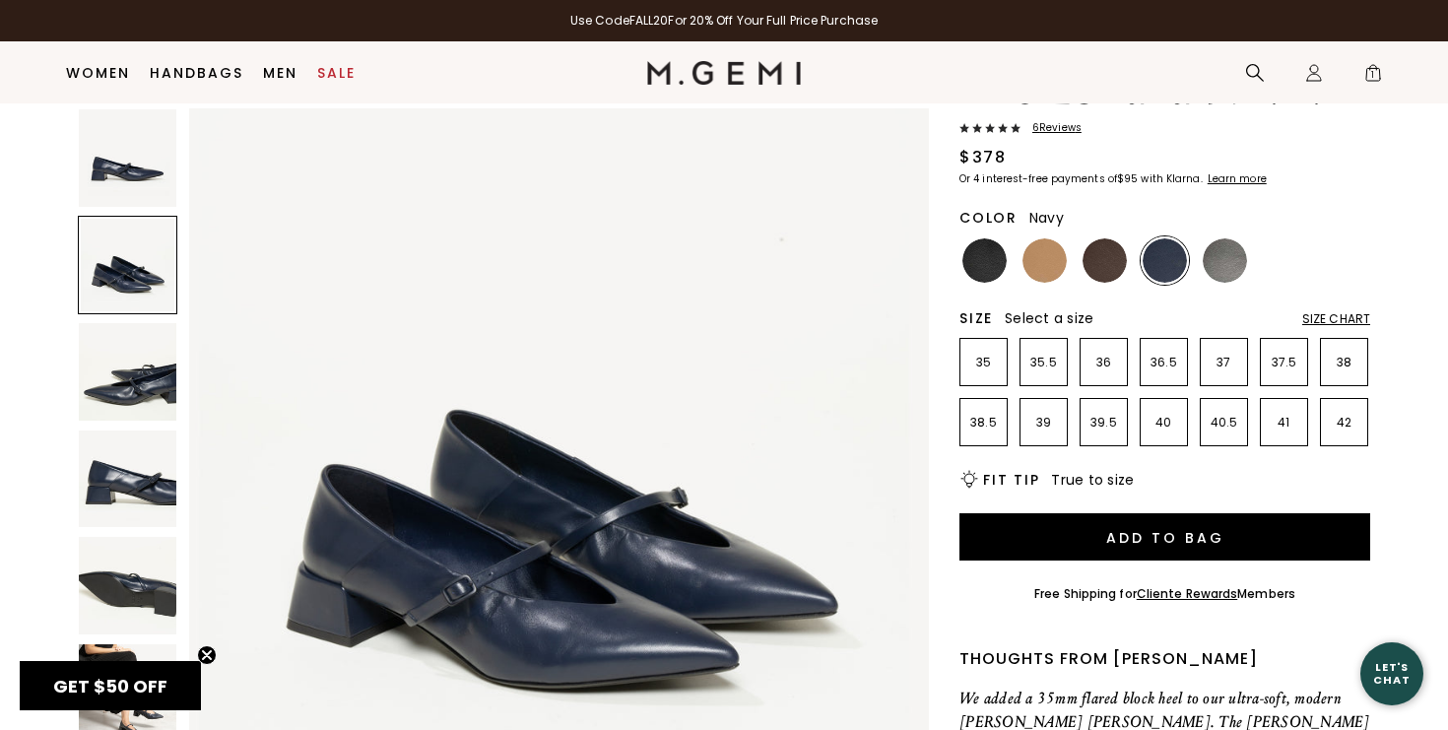
scroll to position [117, 0]
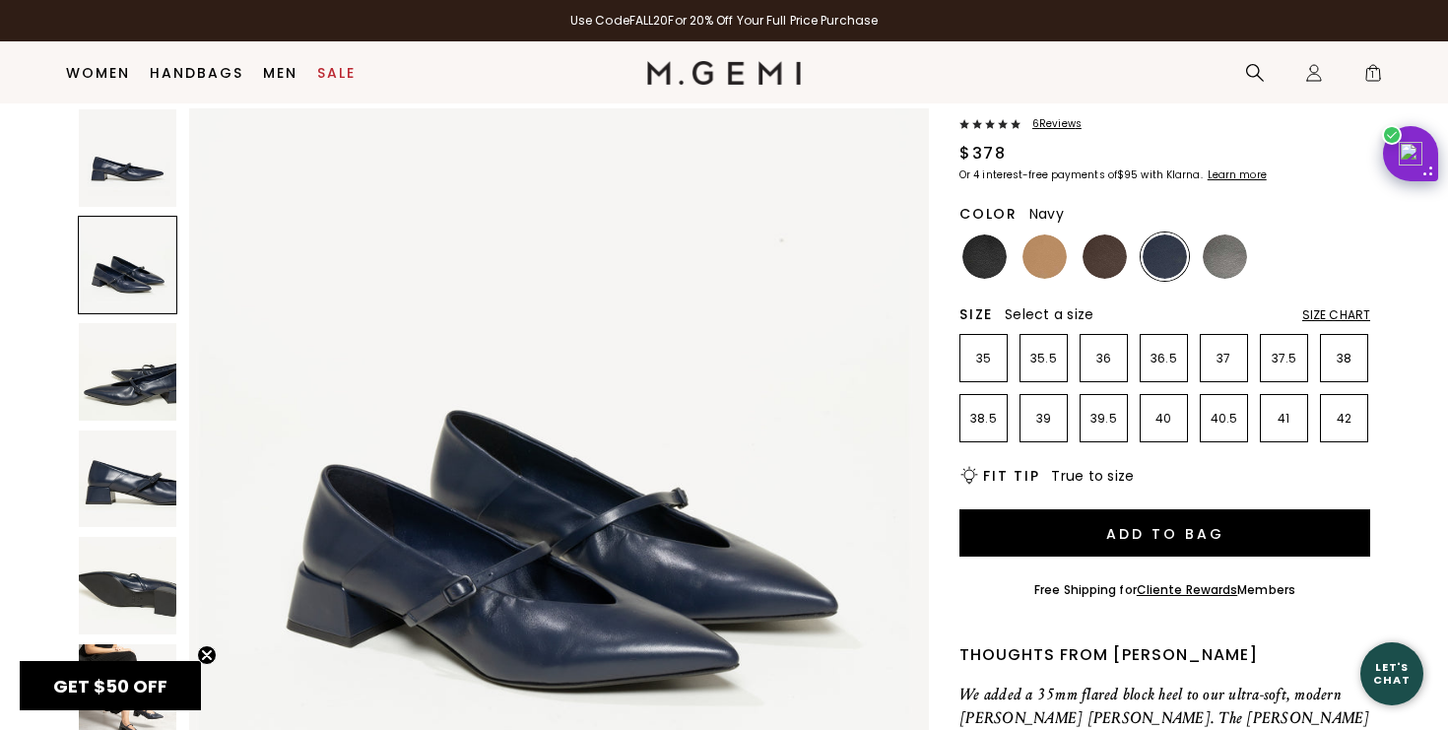
click at [126, 486] on img at bounding box center [128, 480] width 98 height 98
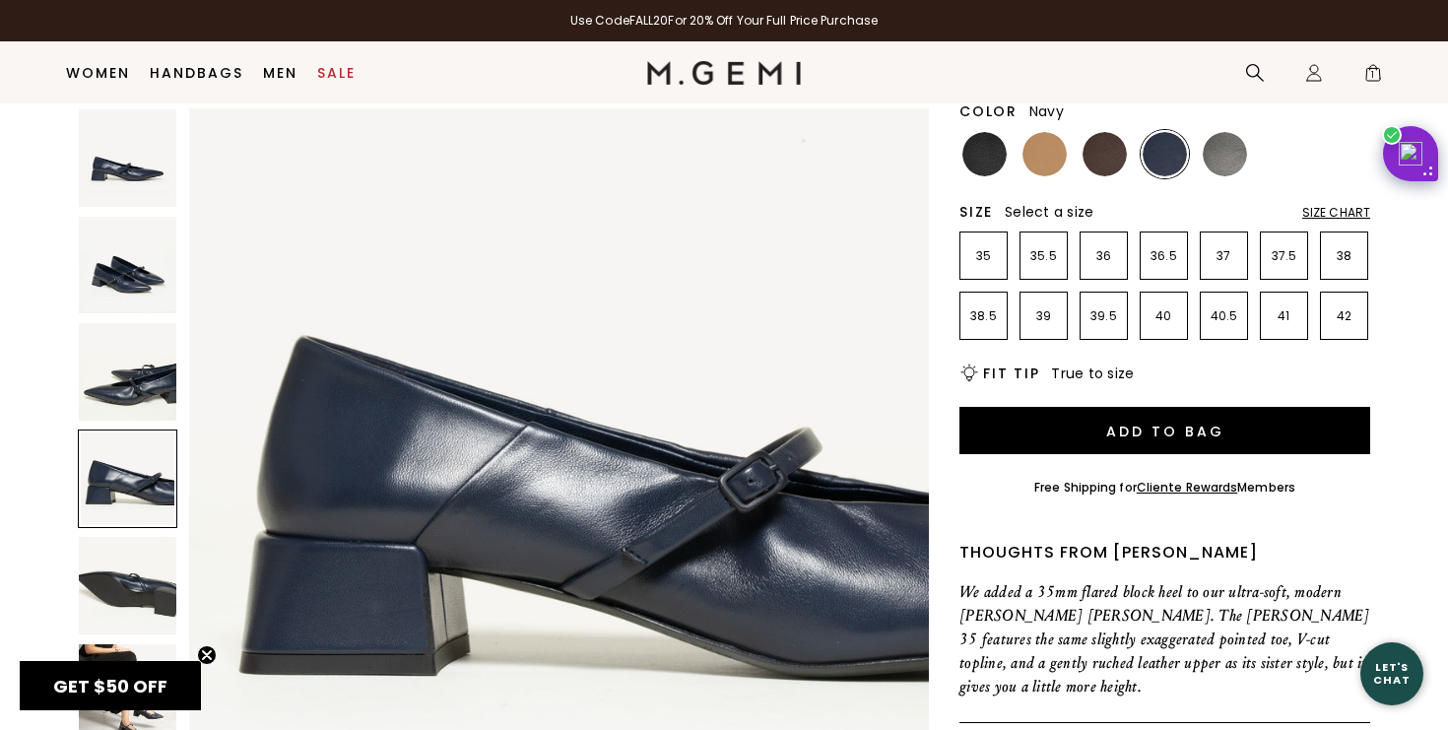
scroll to position [226, 0]
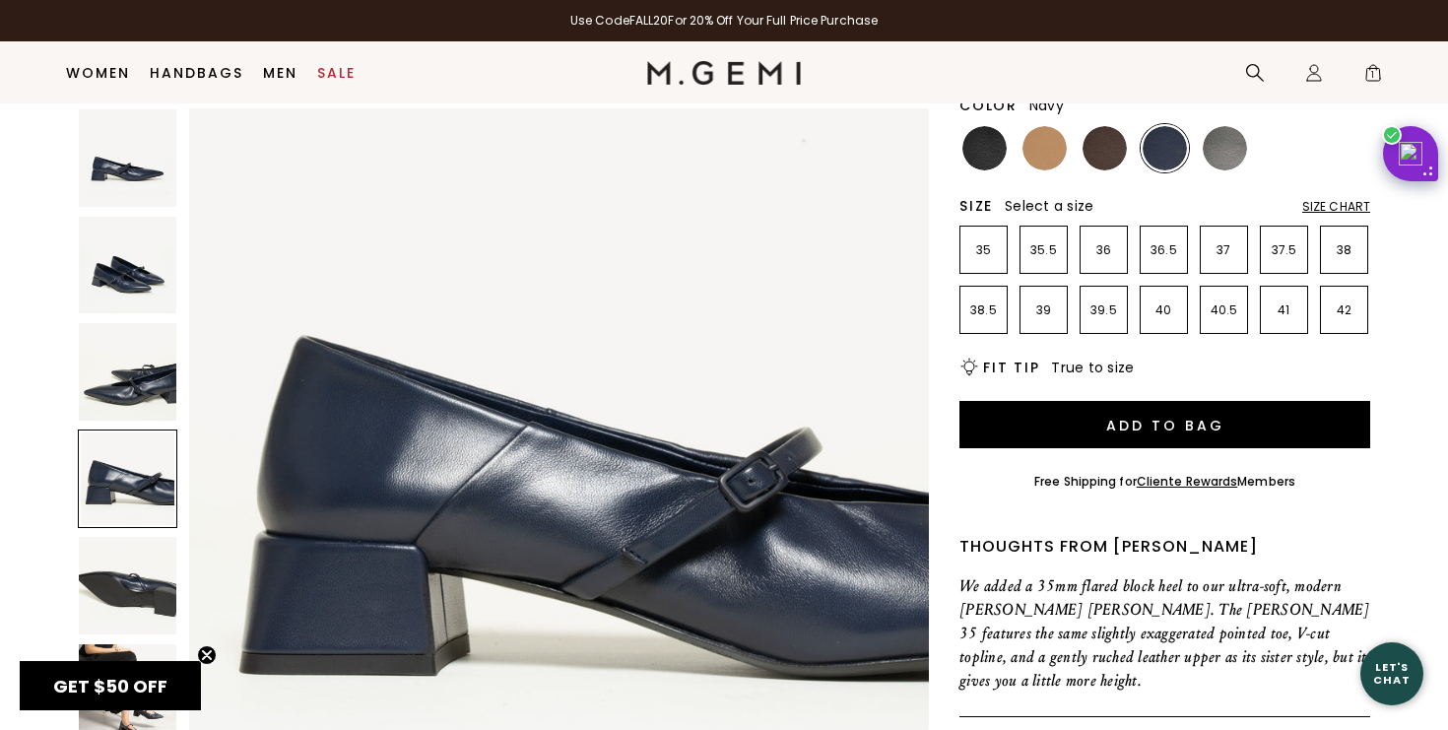
click at [137, 590] on img at bounding box center [128, 586] width 98 height 98
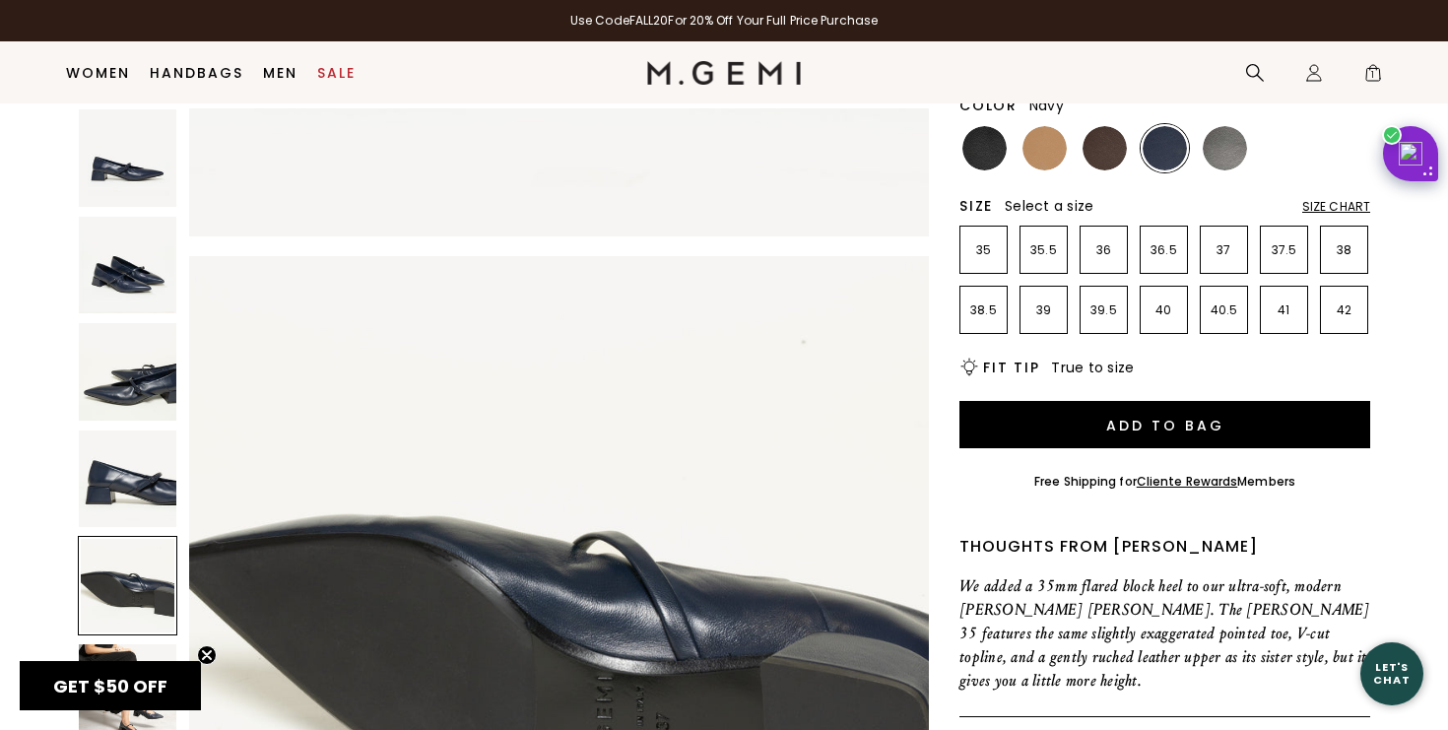
scroll to position [3041, 0]
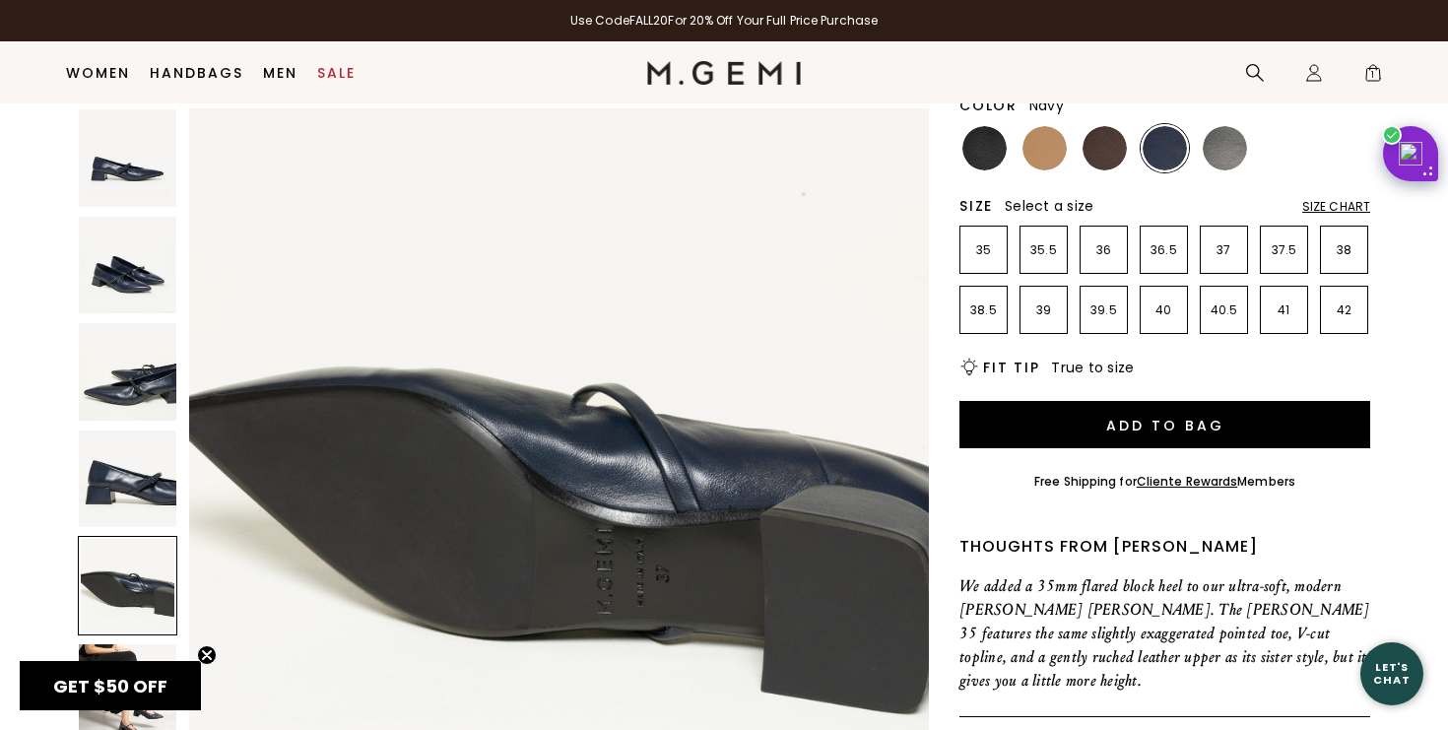
click at [208, 654] on icon "Close teaser" at bounding box center [207, 655] width 8 height 8
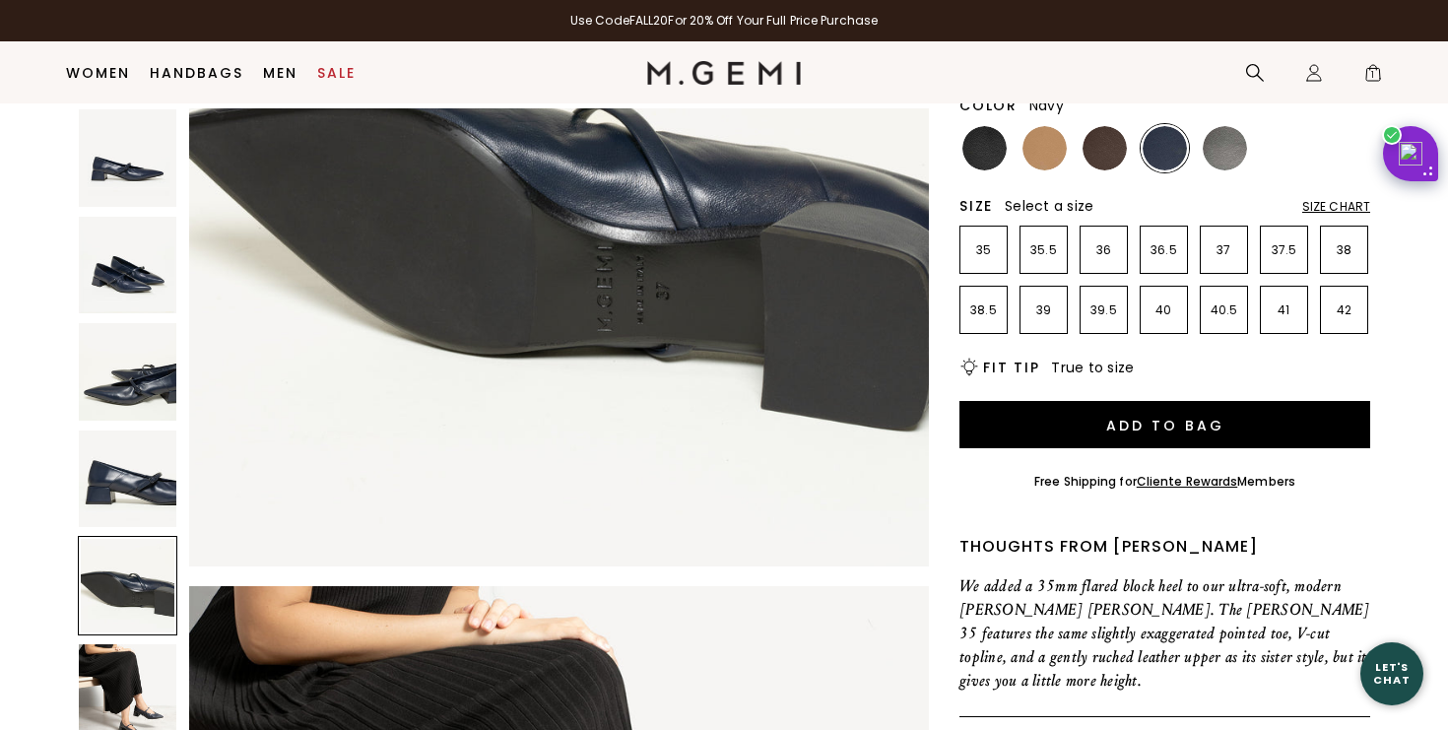
click at [148, 685] on img at bounding box center [128, 693] width 98 height 98
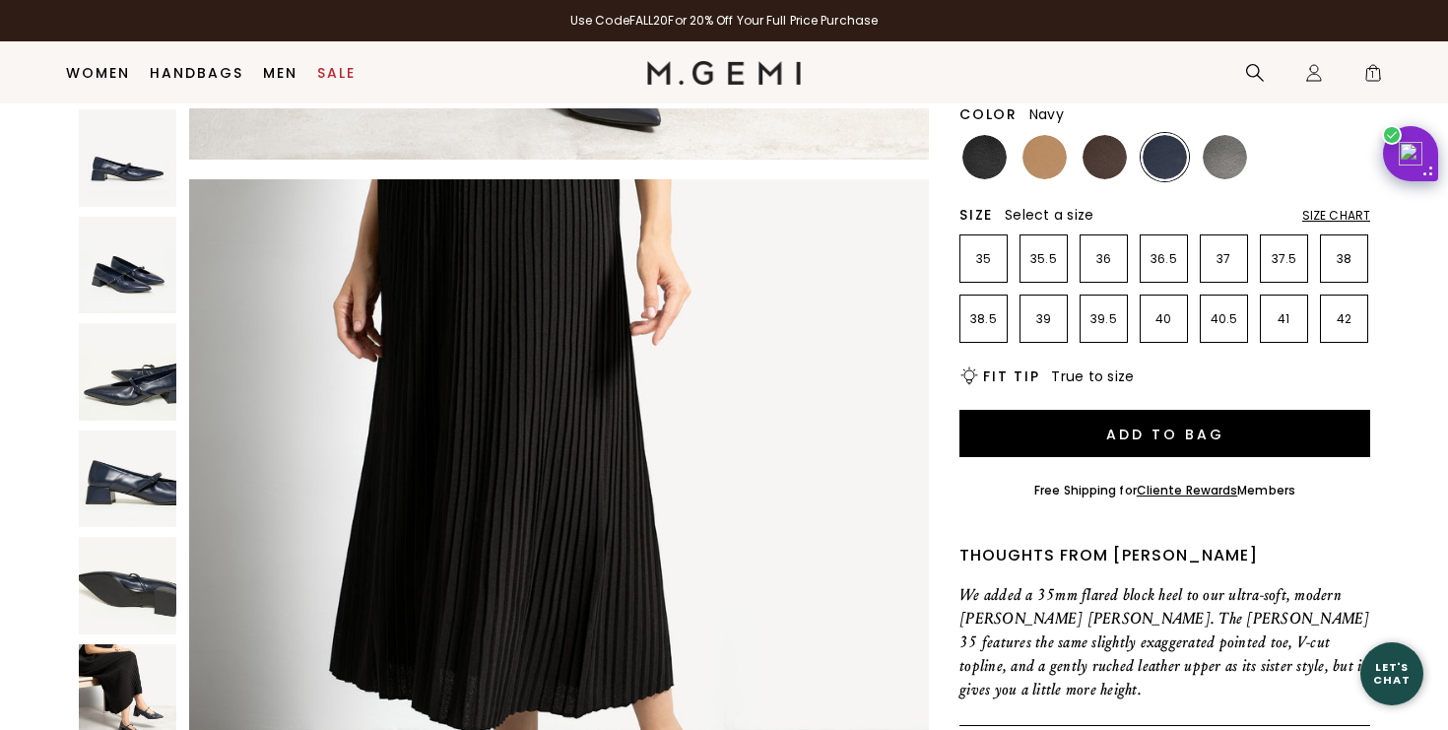
scroll to position [208, 0]
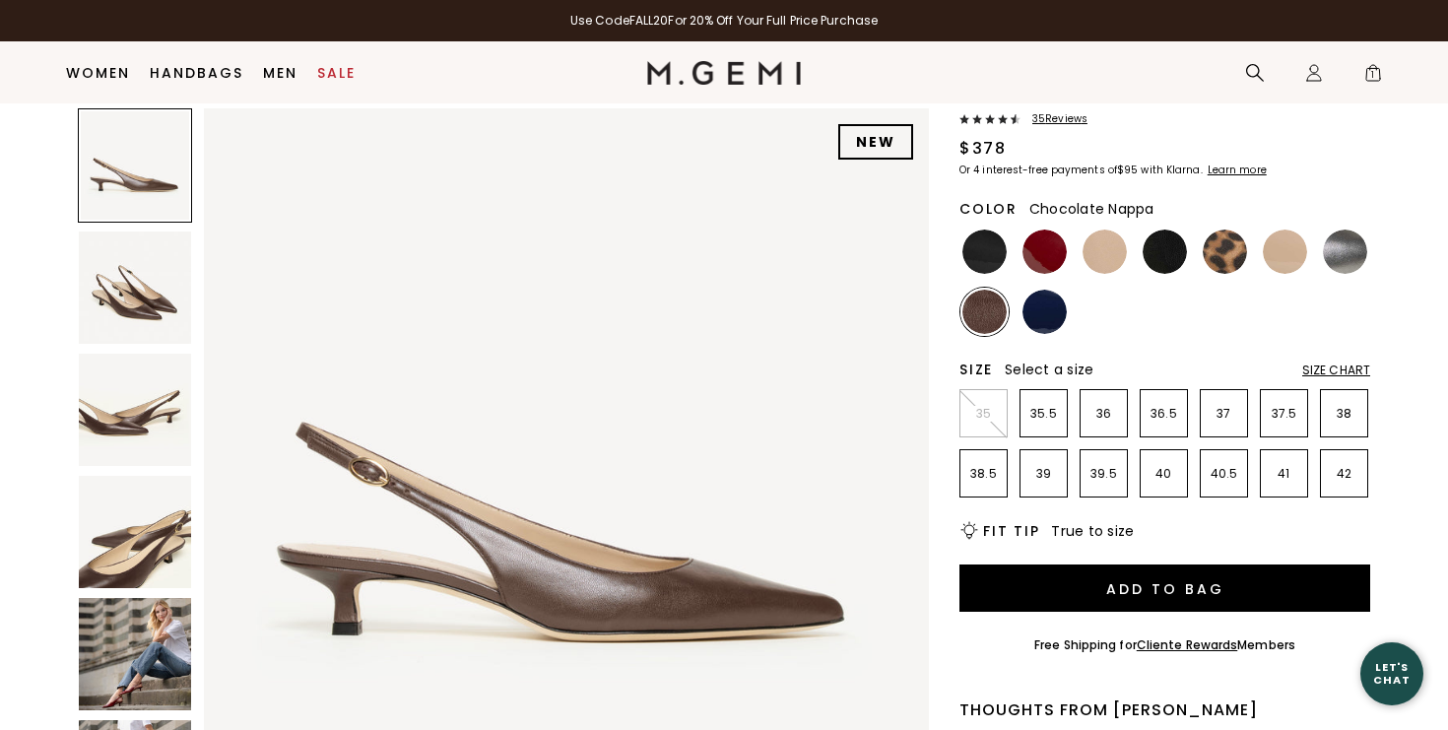
scroll to position [122, 0]
click at [143, 555] on img at bounding box center [135, 532] width 112 height 112
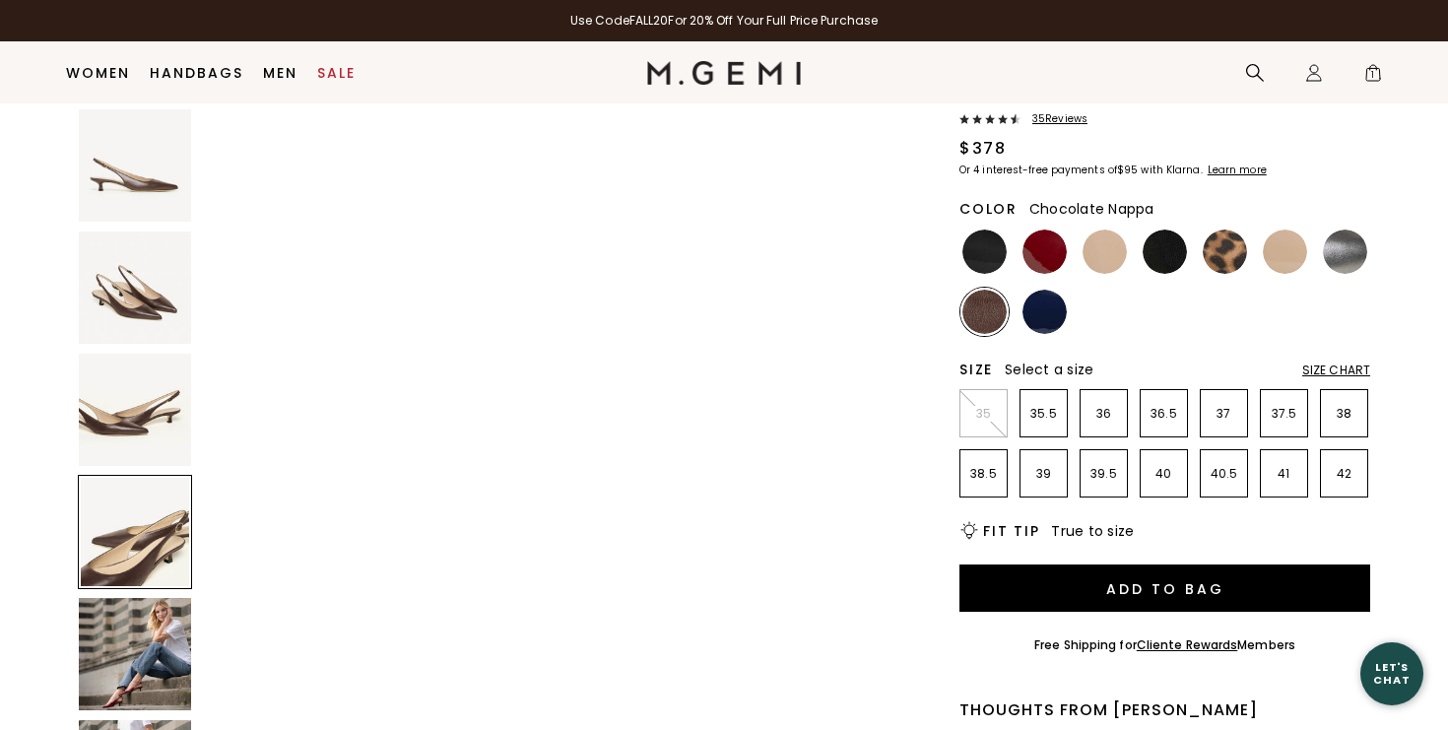
scroll to position [2235, 0]
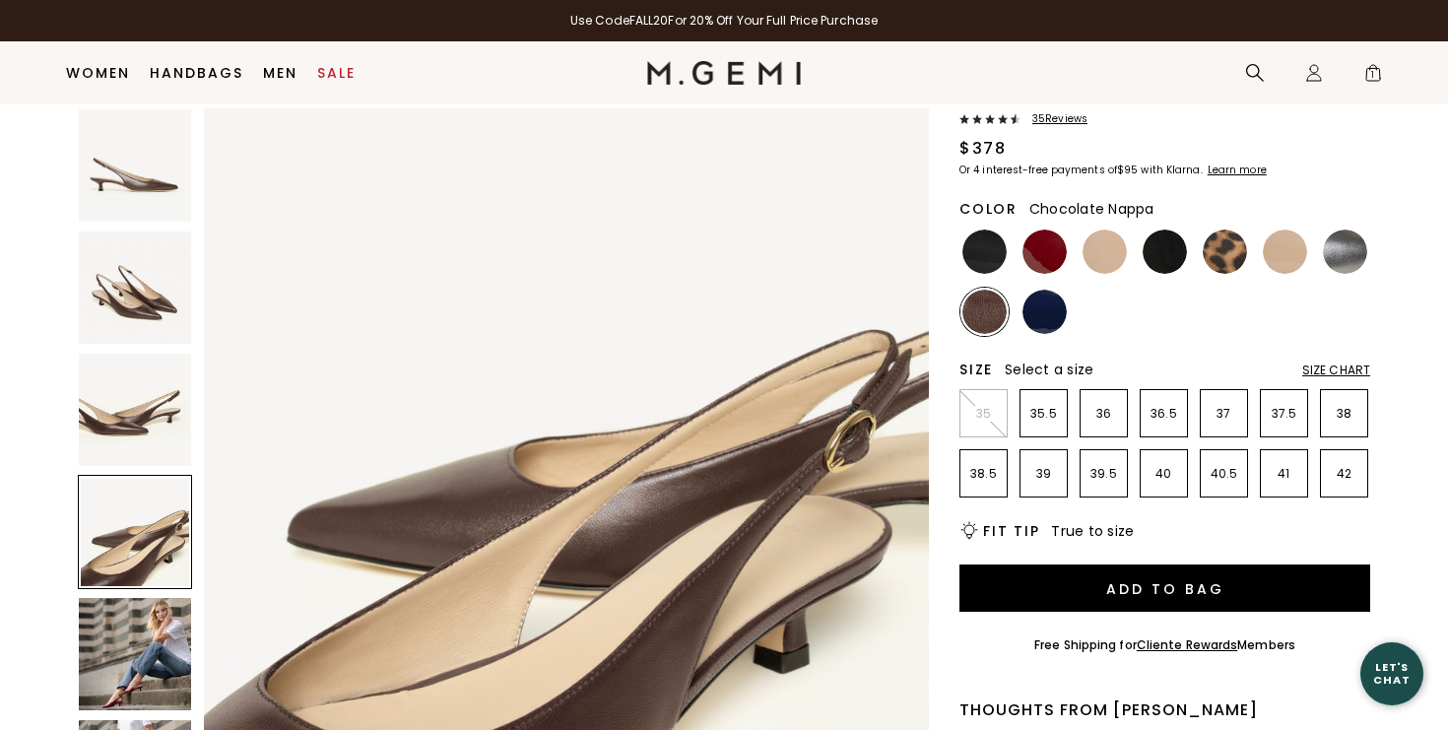
click at [139, 670] on img at bounding box center [135, 654] width 112 height 112
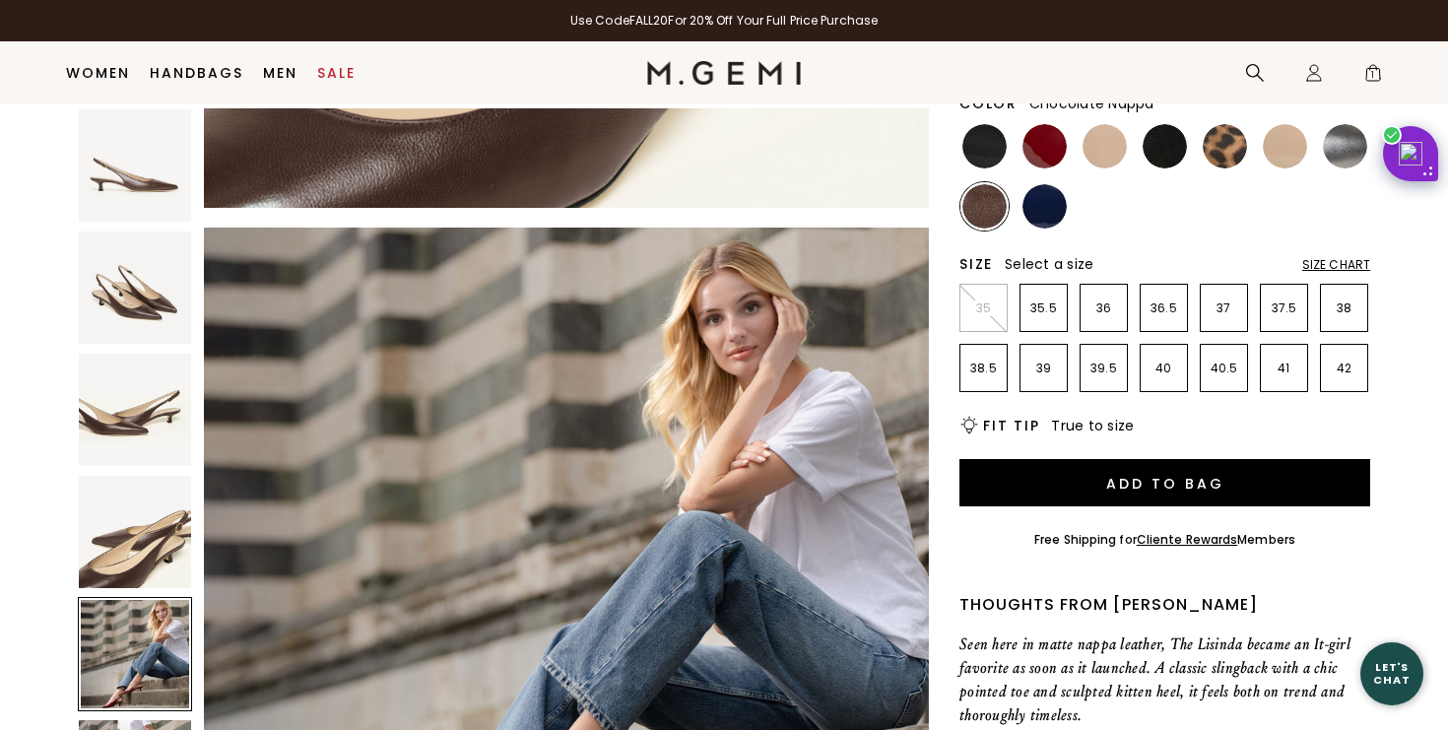
scroll to position [2857, 0]
